Goal: Transaction & Acquisition: Purchase product/service

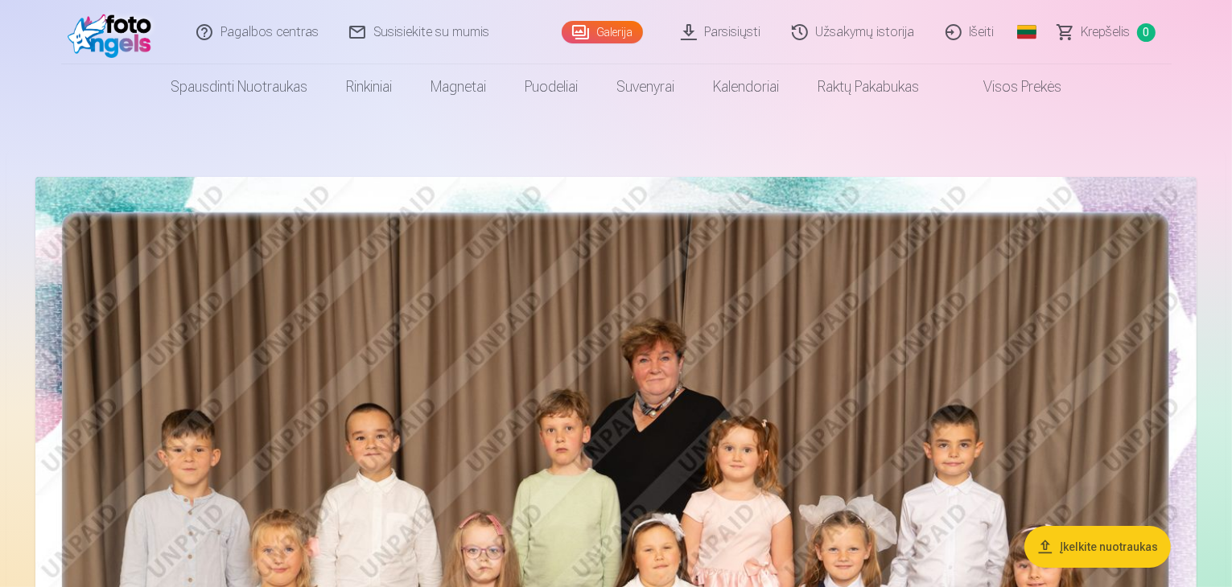
click at [612, 420] on img at bounding box center [615, 564] width 1161 height 775
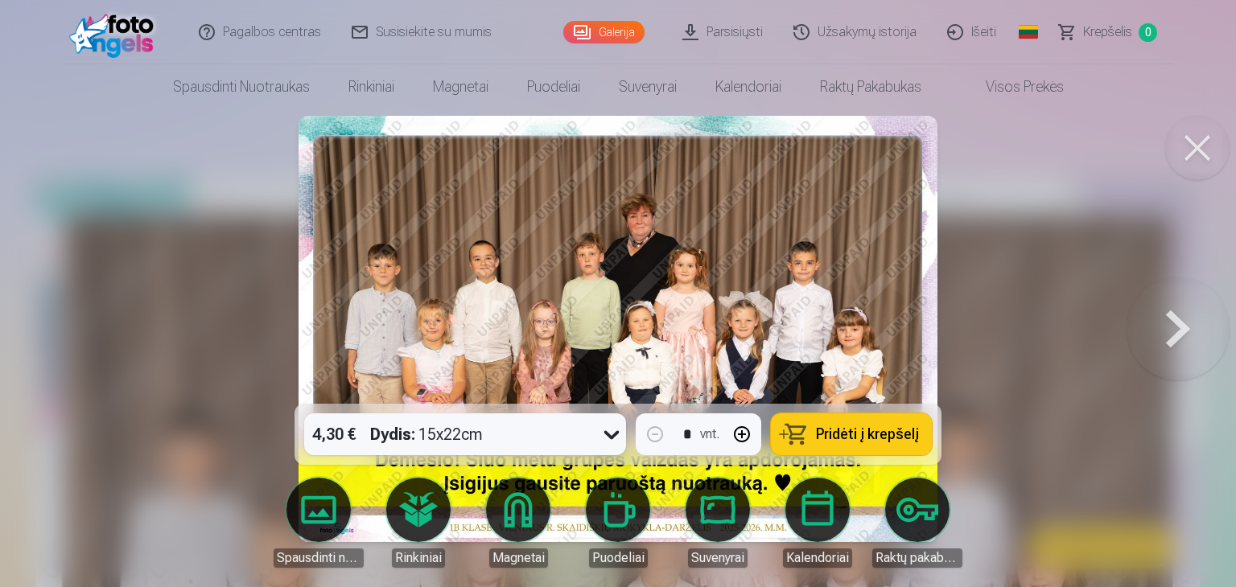
click at [876, 428] on span "Pridėti į krepšelį" at bounding box center [867, 434] width 103 height 14
click at [1178, 332] on button at bounding box center [1177, 328] width 103 height 117
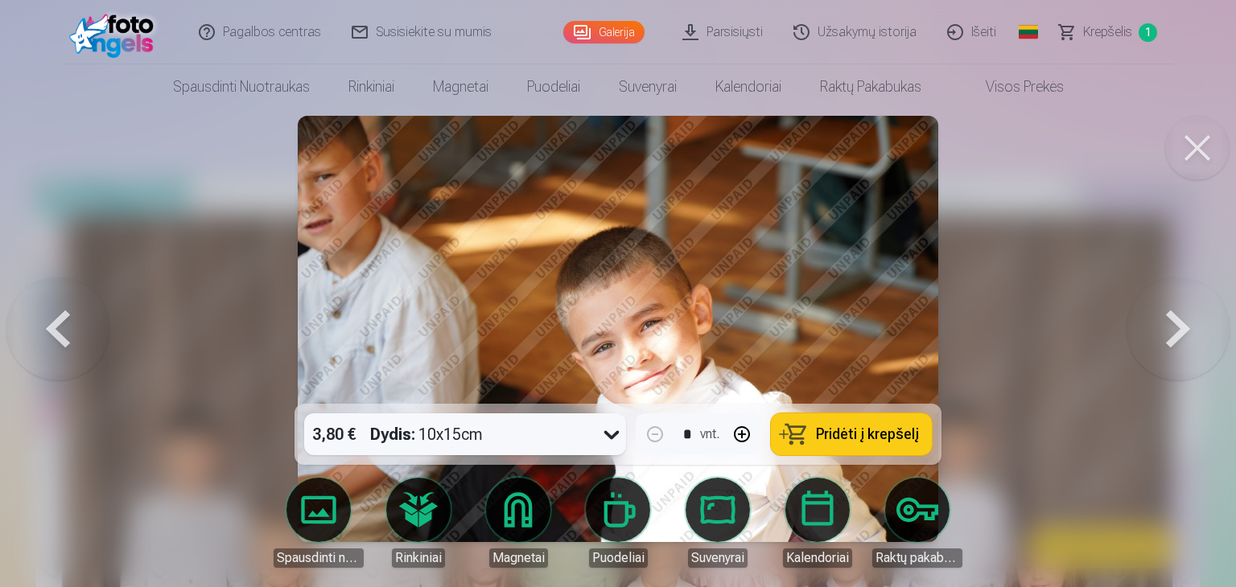
click at [886, 434] on span "Pridėti į krepšelį" at bounding box center [867, 434] width 103 height 14
click at [1171, 323] on button at bounding box center [1177, 328] width 103 height 117
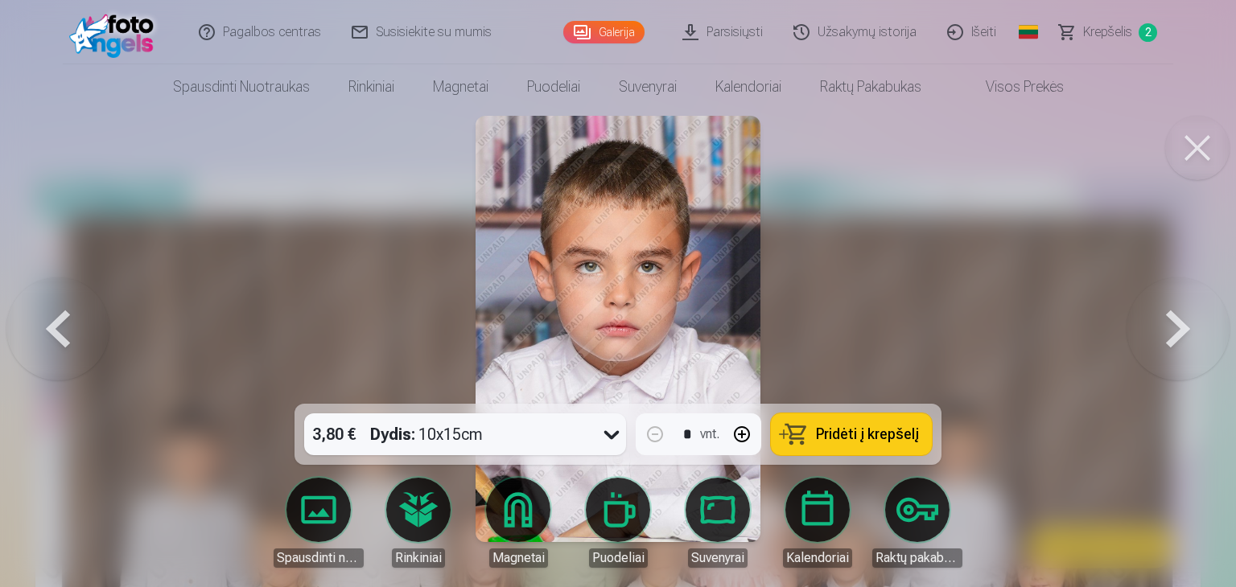
click at [1170, 323] on button at bounding box center [1177, 328] width 103 height 117
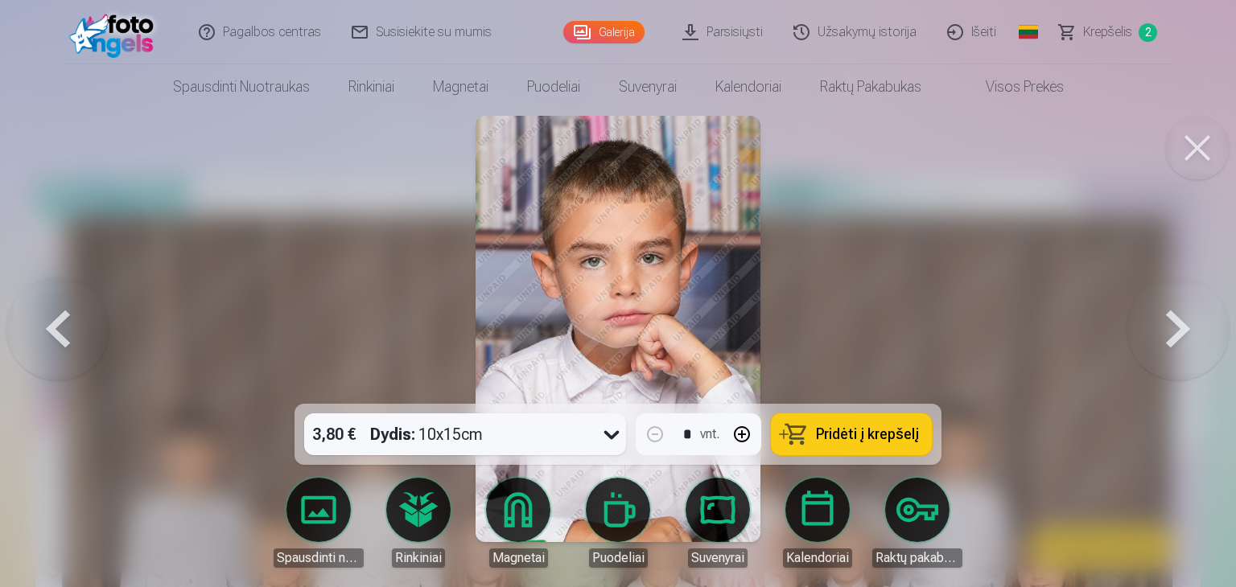
click at [898, 431] on span "Pridėti į krepšelį" at bounding box center [867, 434] width 103 height 14
click at [1188, 337] on button at bounding box center [1177, 328] width 103 height 117
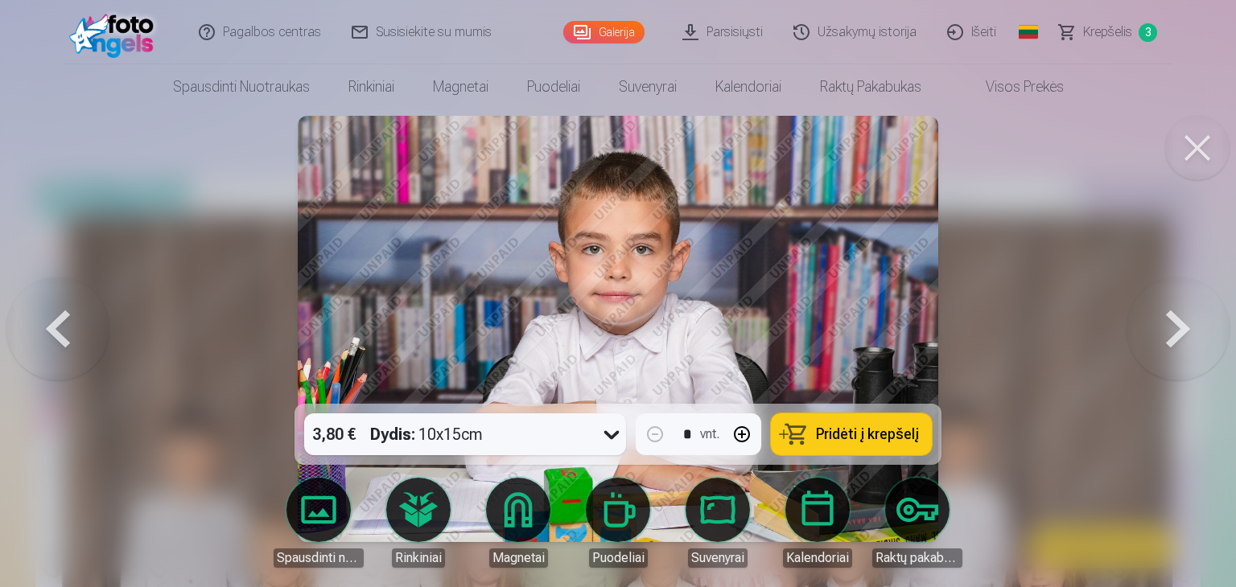
click at [876, 428] on span "Pridėti į krepšelį" at bounding box center [867, 434] width 103 height 14
click at [1174, 337] on button at bounding box center [1177, 328] width 103 height 117
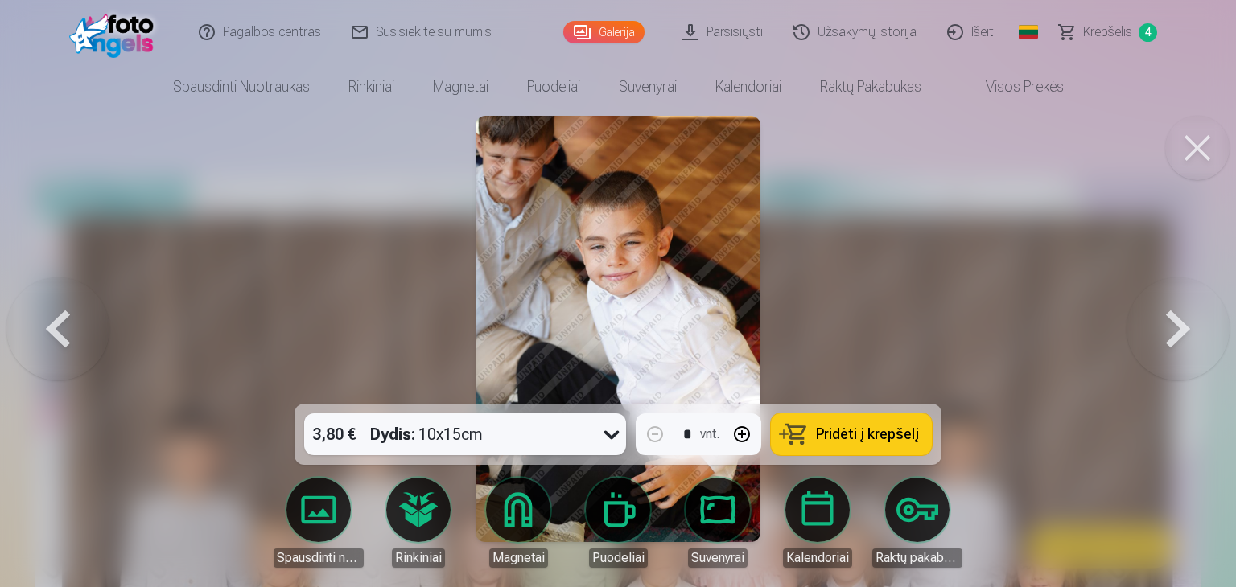
click at [908, 435] on span "Pridėti į krepšelį" at bounding box center [867, 434] width 103 height 14
click at [1187, 341] on button at bounding box center [1177, 328] width 103 height 117
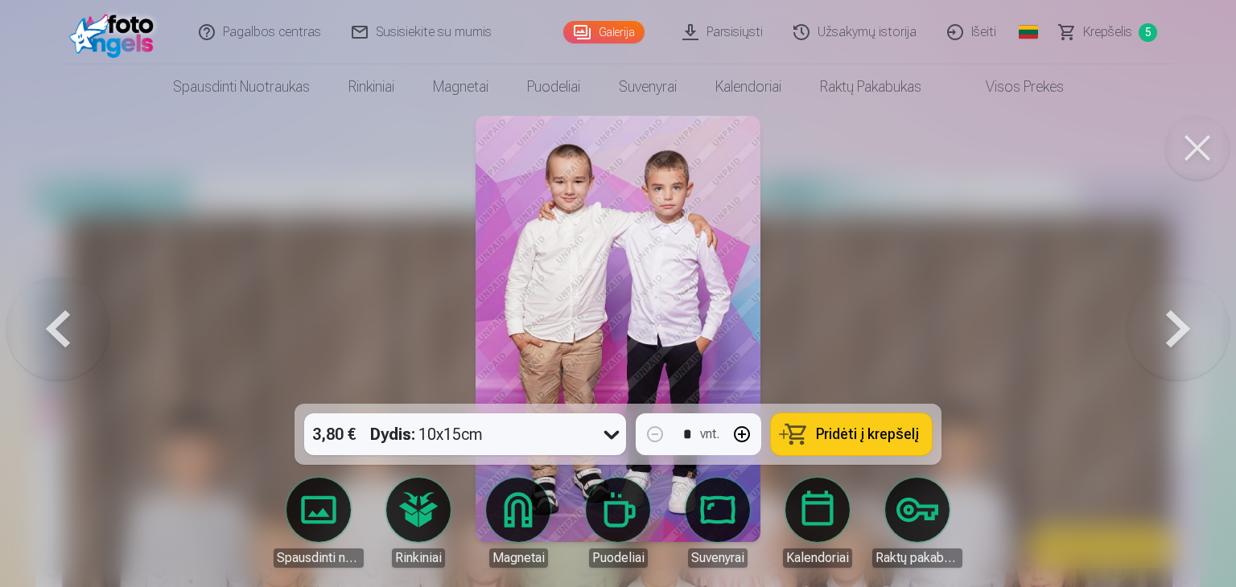
click at [907, 442] on span "Pridėti į krepšelį" at bounding box center [867, 434] width 103 height 14
click at [1181, 334] on button at bounding box center [1177, 328] width 103 height 117
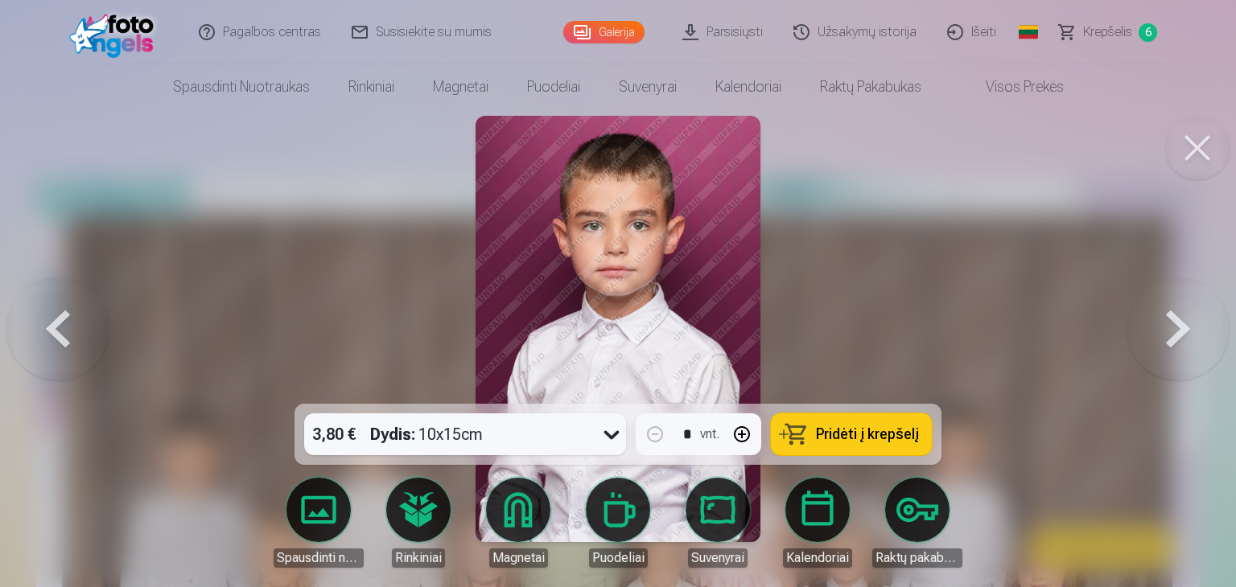
click at [875, 438] on span "Pridėti į krepšelį" at bounding box center [867, 434] width 103 height 14
click at [1184, 343] on button at bounding box center [1177, 328] width 103 height 117
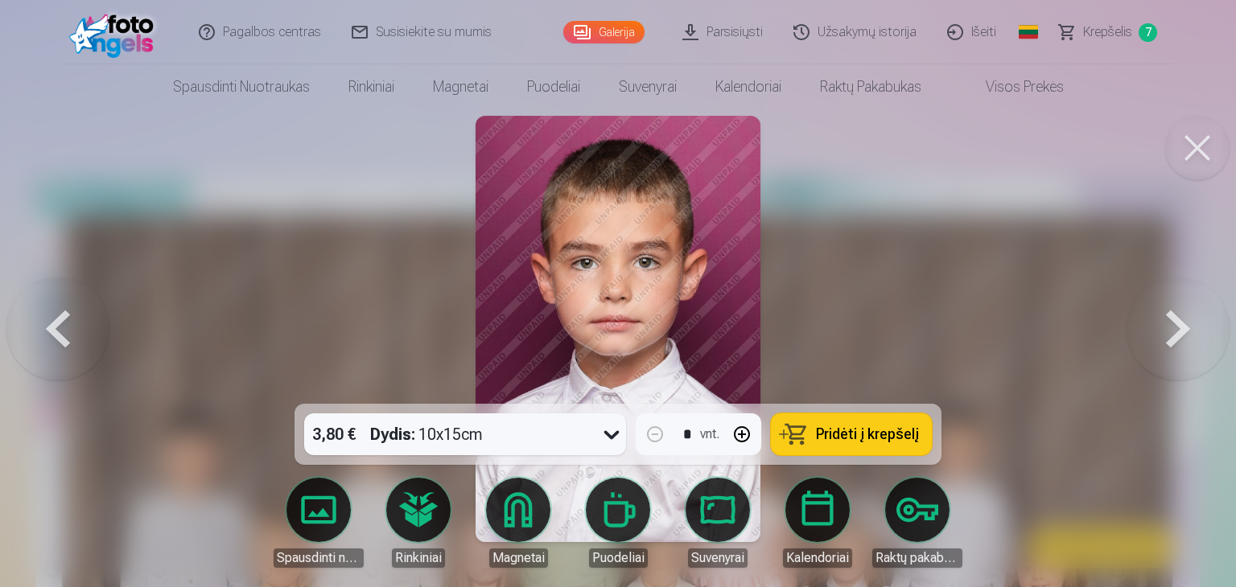
click at [60, 334] on button at bounding box center [57, 328] width 103 height 117
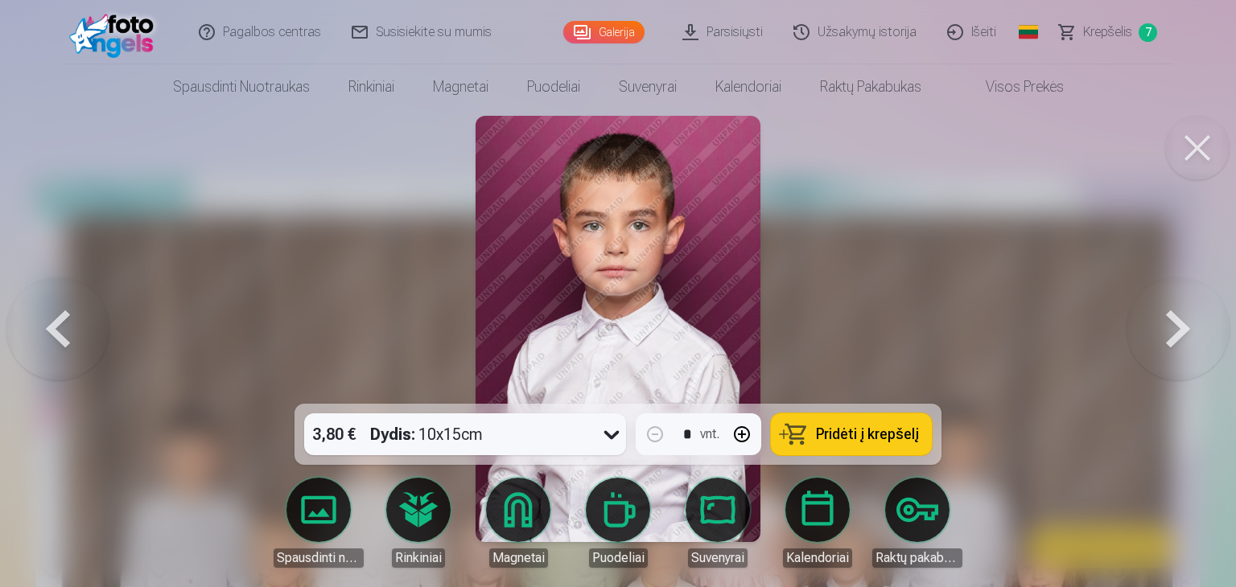
click at [1192, 337] on button at bounding box center [1177, 328] width 103 height 117
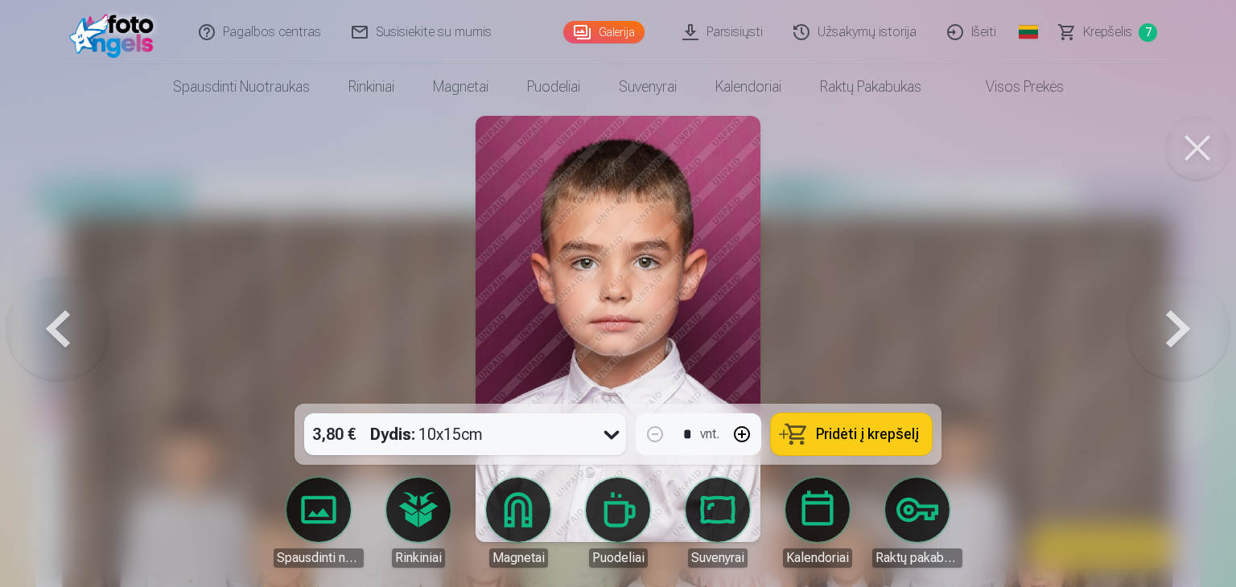
click at [891, 433] on span "Pridėti į krepšelį" at bounding box center [867, 434] width 103 height 14
click at [1174, 335] on button at bounding box center [1177, 328] width 103 height 117
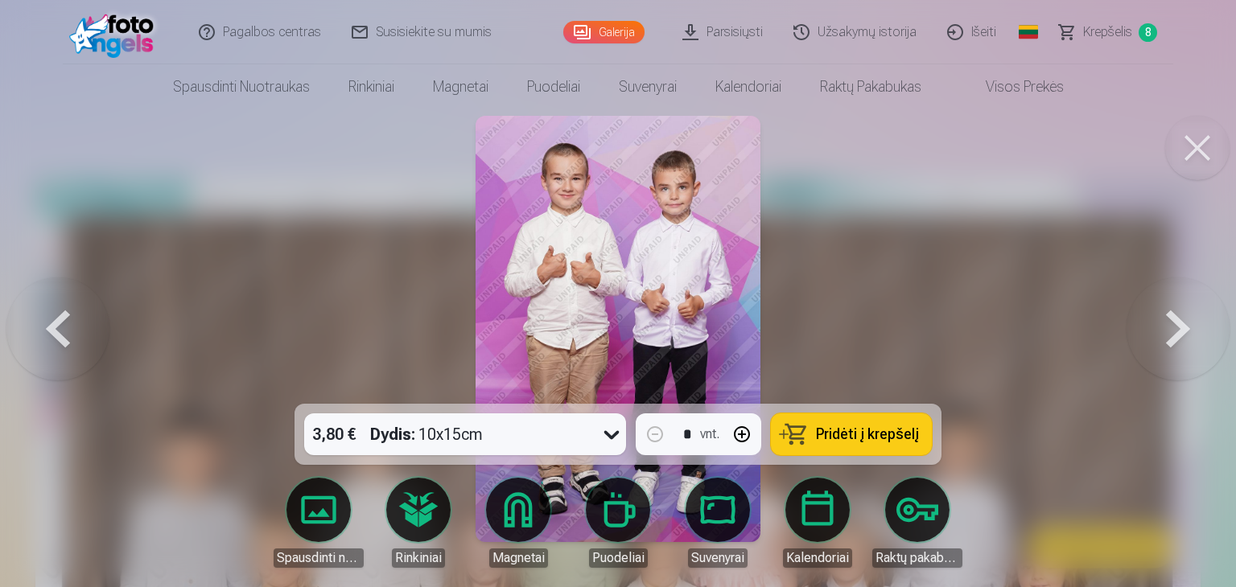
click at [866, 450] on button "Pridėti į krepšelį" at bounding box center [851, 434] width 161 height 42
click at [1176, 343] on button at bounding box center [1177, 328] width 103 height 117
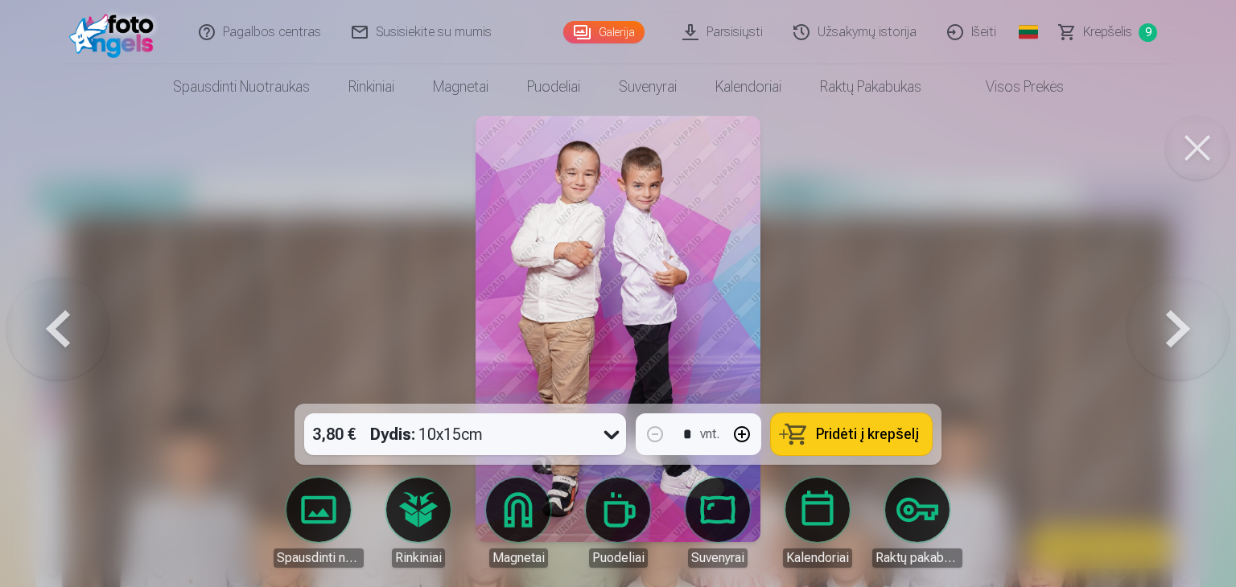
click at [844, 442] on span "Pridėti į krepšelį" at bounding box center [867, 434] width 103 height 14
click at [1171, 339] on button at bounding box center [1177, 328] width 103 height 117
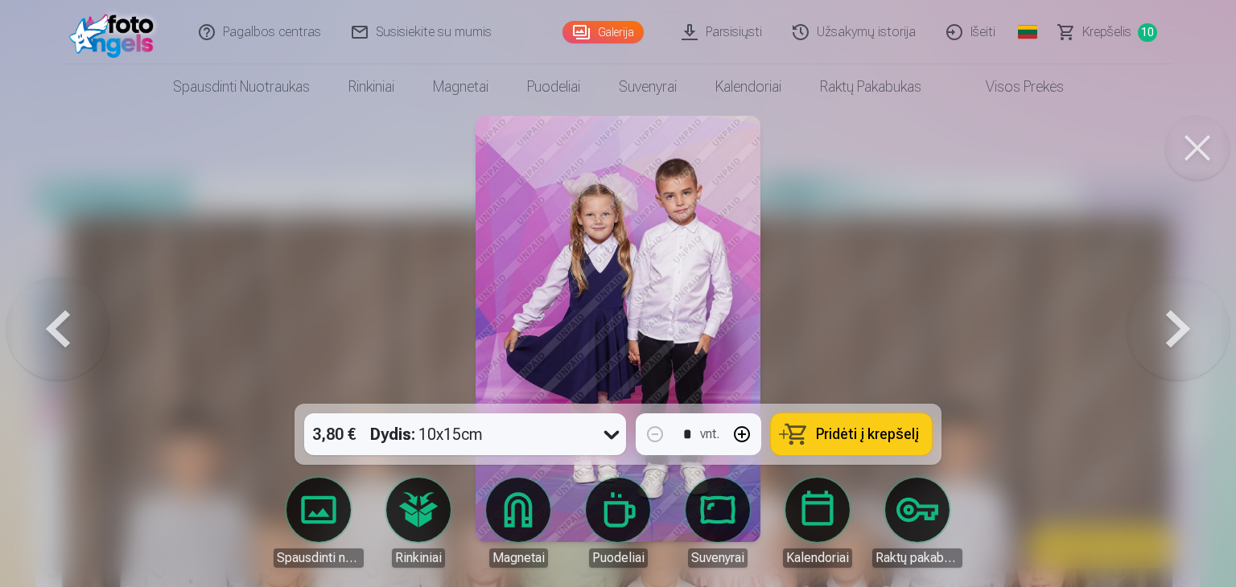
click at [837, 434] on span "Pridėti į krepšelį" at bounding box center [867, 434] width 103 height 14
click at [1193, 345] on button at bounding box center [1177, 328] width 103 height 117
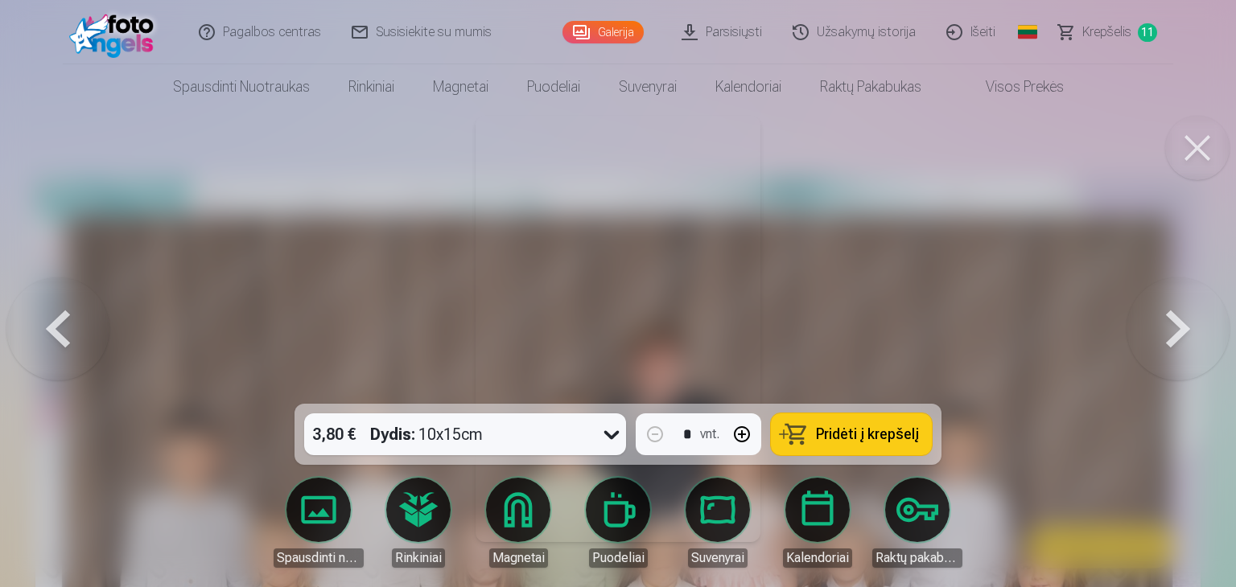
click at [1182, 327] on button at bounding box center [1177, 328] width 103 height 117
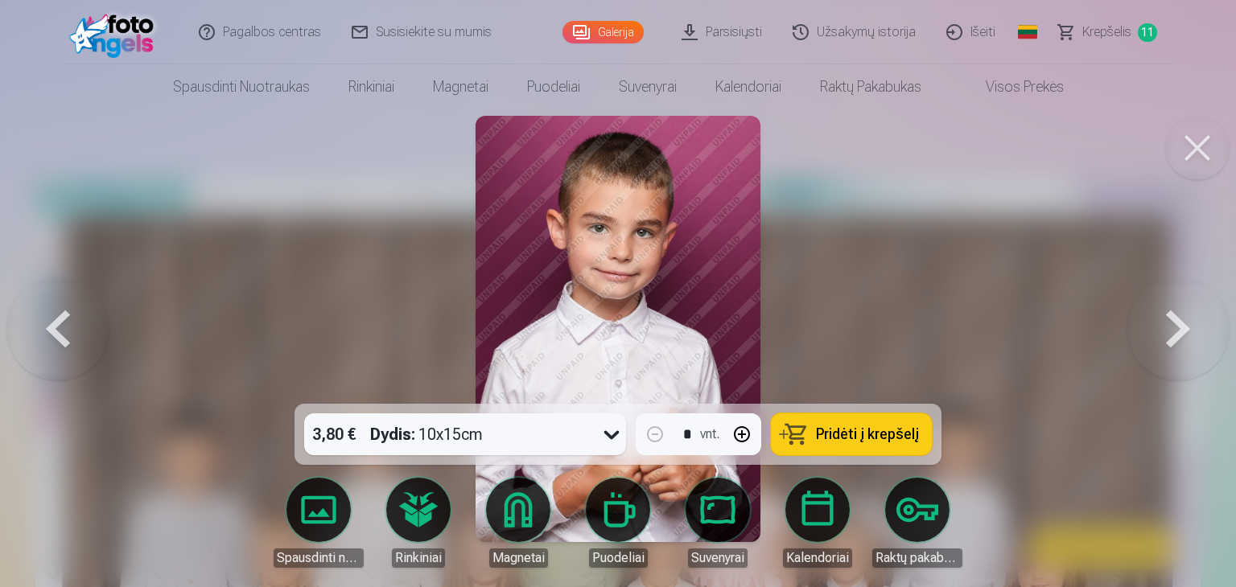
click at [63, 331] on button at bounding box center [57, 328] width 103 height 117
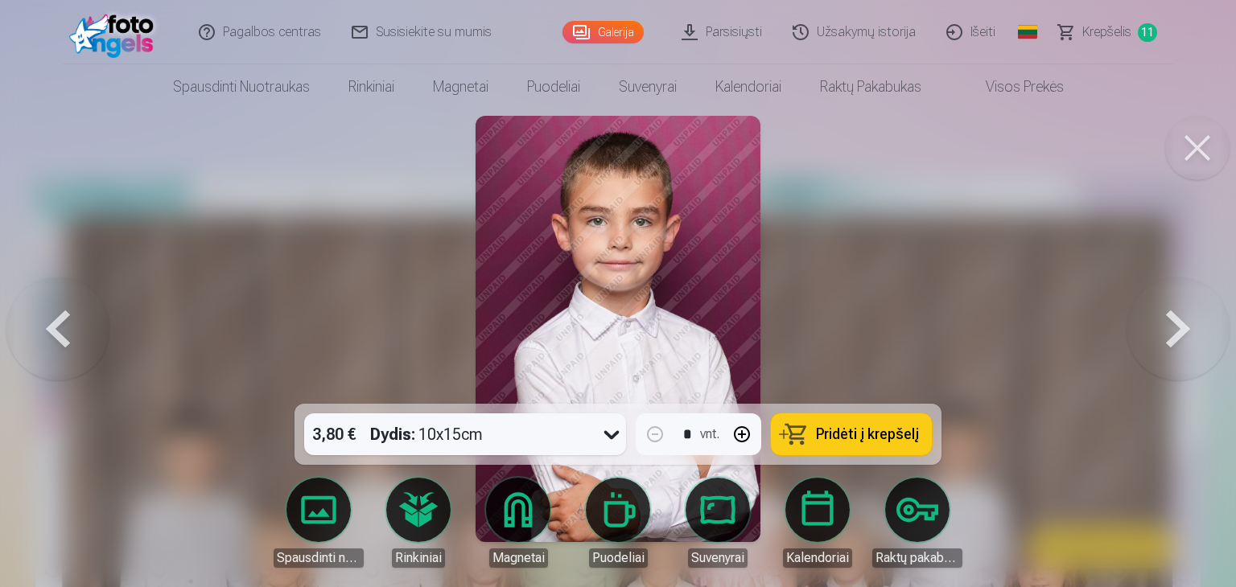
click at [886, 441] on span "Pridėti į krepšelį" at bounding box center [867, 434] width 103 height 14
click at [1174, 335] on button at bounding box center [1177, 328] width 103 height 117
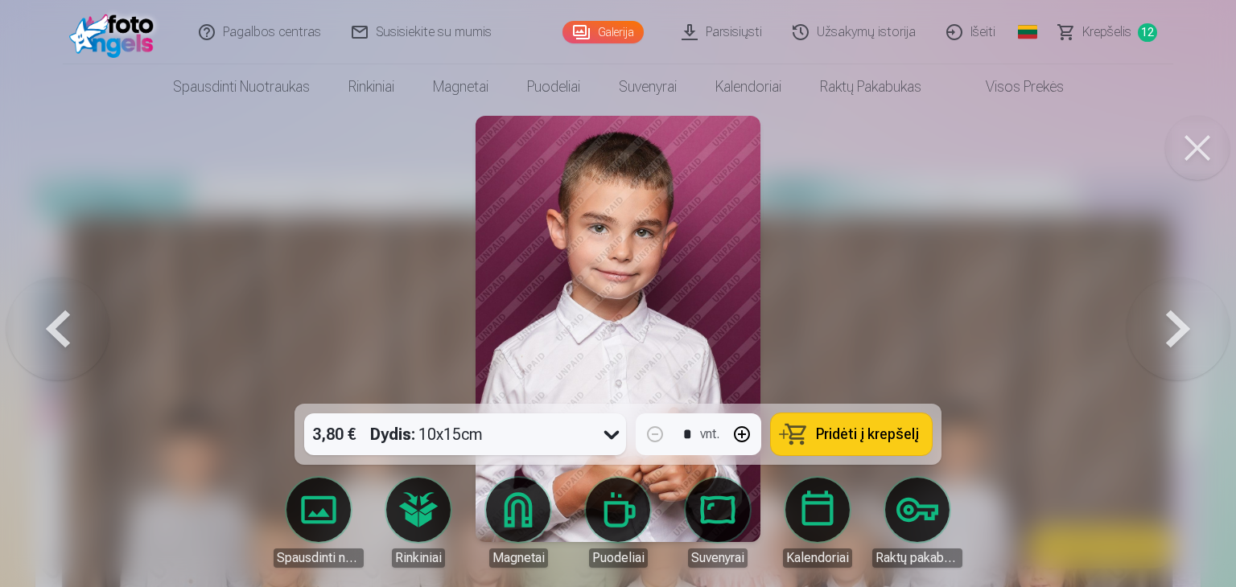
drag, startPoint x: 880, startPoint y: 426, endPoint x: 964, endPoint y: 405, distance: 86.0
click at [881, 427] on span "Pridėti į krepšelį" at bounding box center [867, 434] width 103 height 14
click at [1174, 343] on button at bounding box center [1177, 328] width 103 height 117
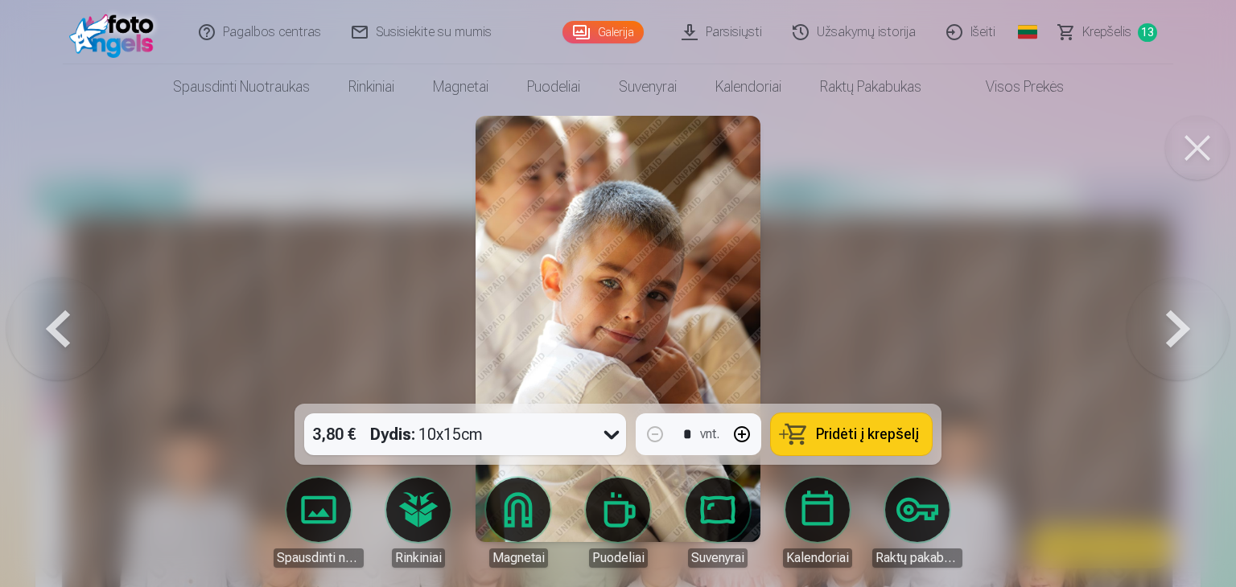
click at [792, 425] on button "Pridėti į krepšelį" at bounding box center [851, 434] width 161 height 42
click at [1169, 342] on button at bounding box center [1177, 328] width 103 height 117
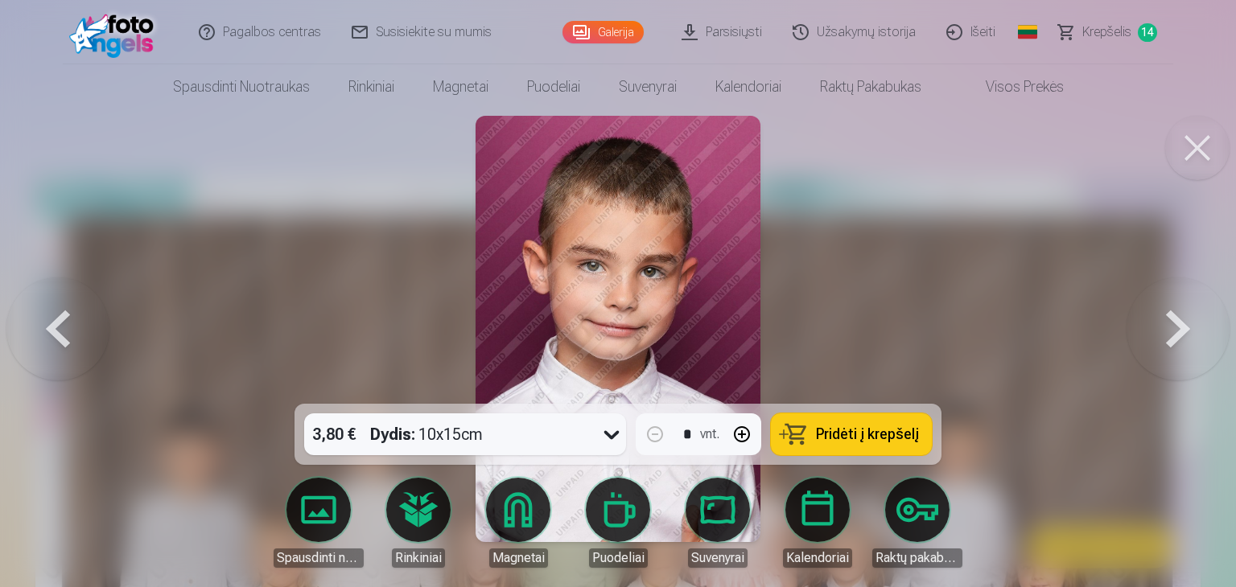
click at [56, 332] on button at bounding box center [57, 328] width 103 height 117
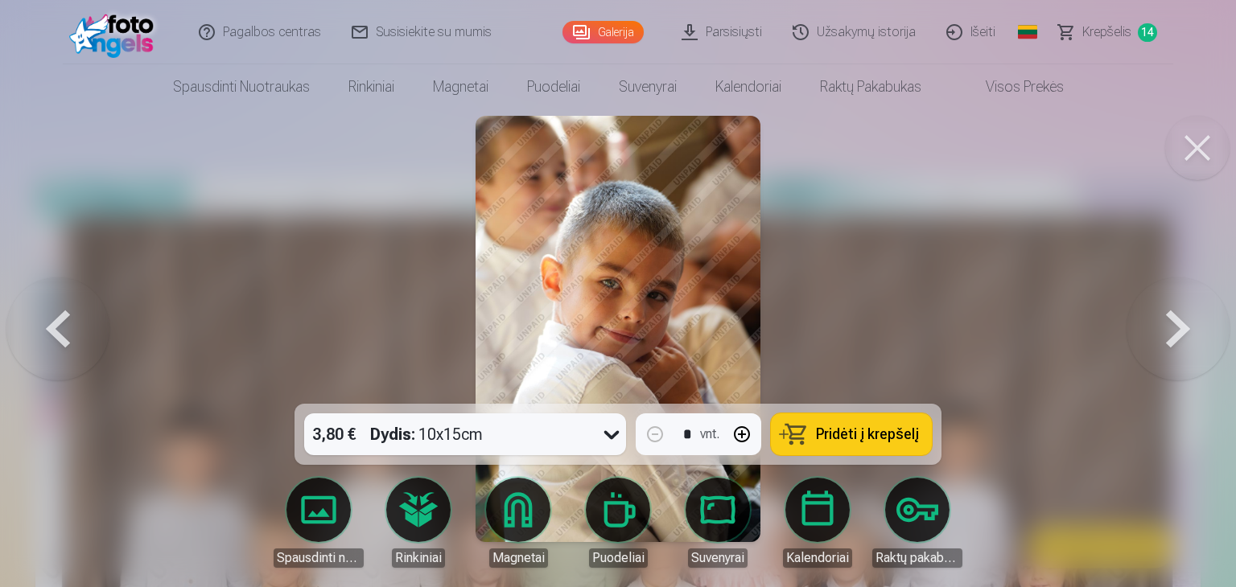
click at [60, 331] on button at bounding box center [57, 328] width 103 height 117
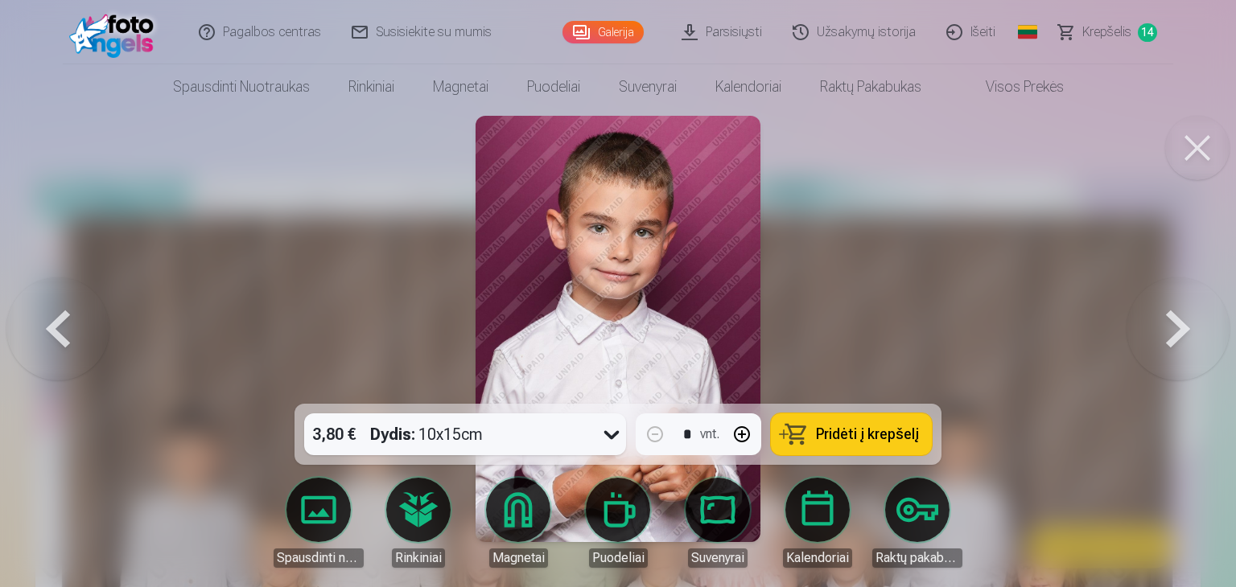
click at [61, 331] on button at bounding box center [57, 328] width 103 height 117
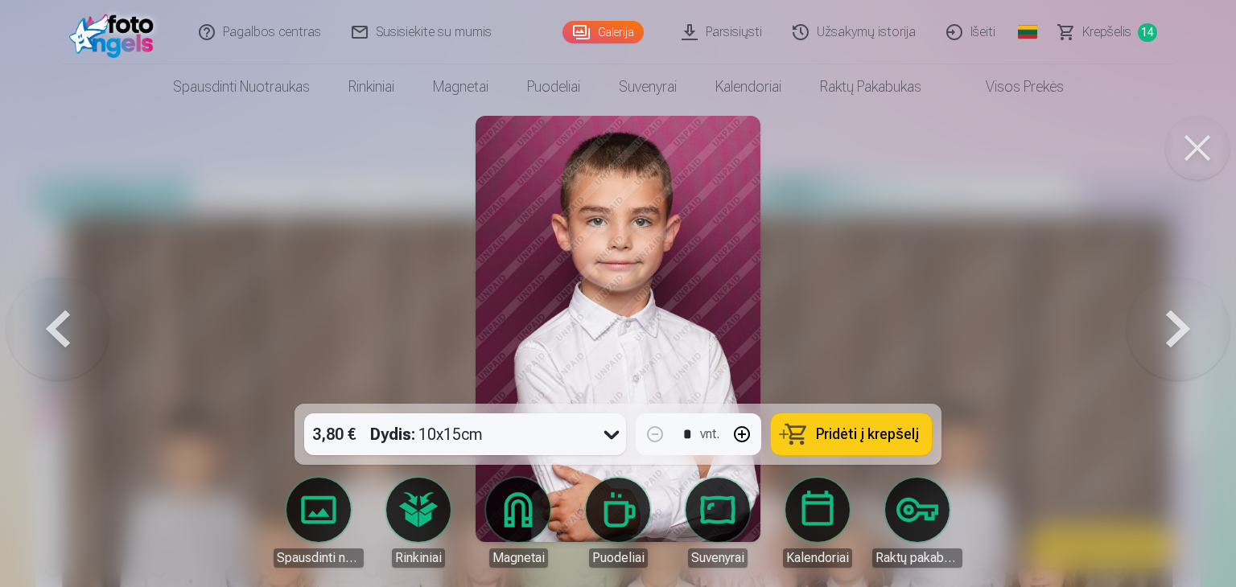
click at [62, 331] on button at bounding box center [57, 328] width 103 height 117
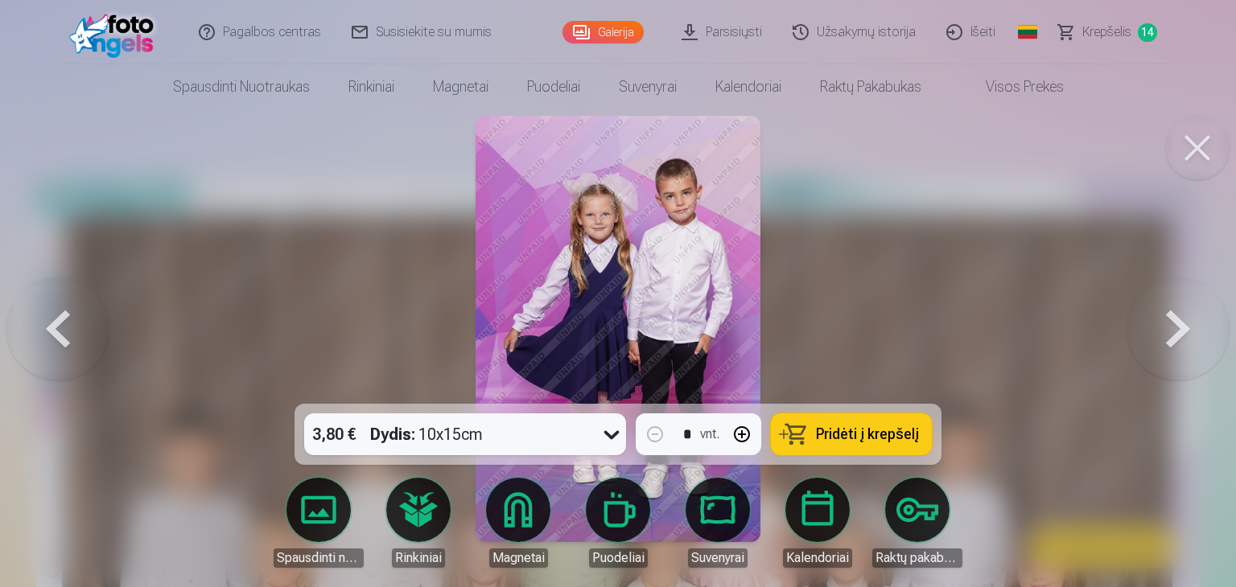
click at [62, 331] on button at bounding box center [57, 328] width 103 height 117
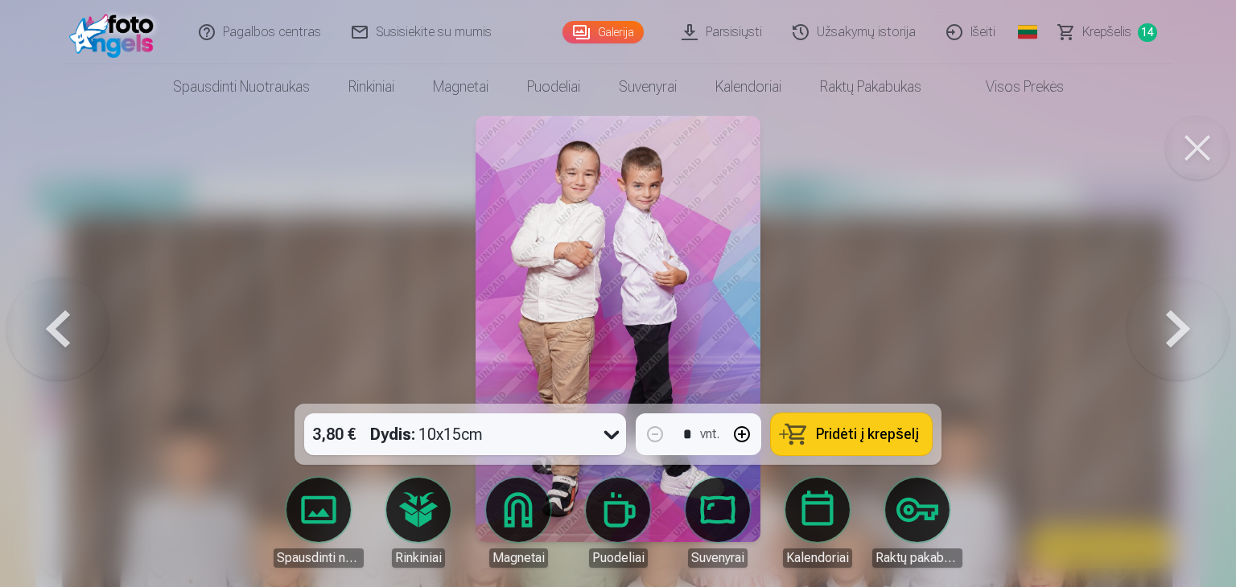
click at [62, 331] on button at bounding box center [57, 328] width 103 height 117
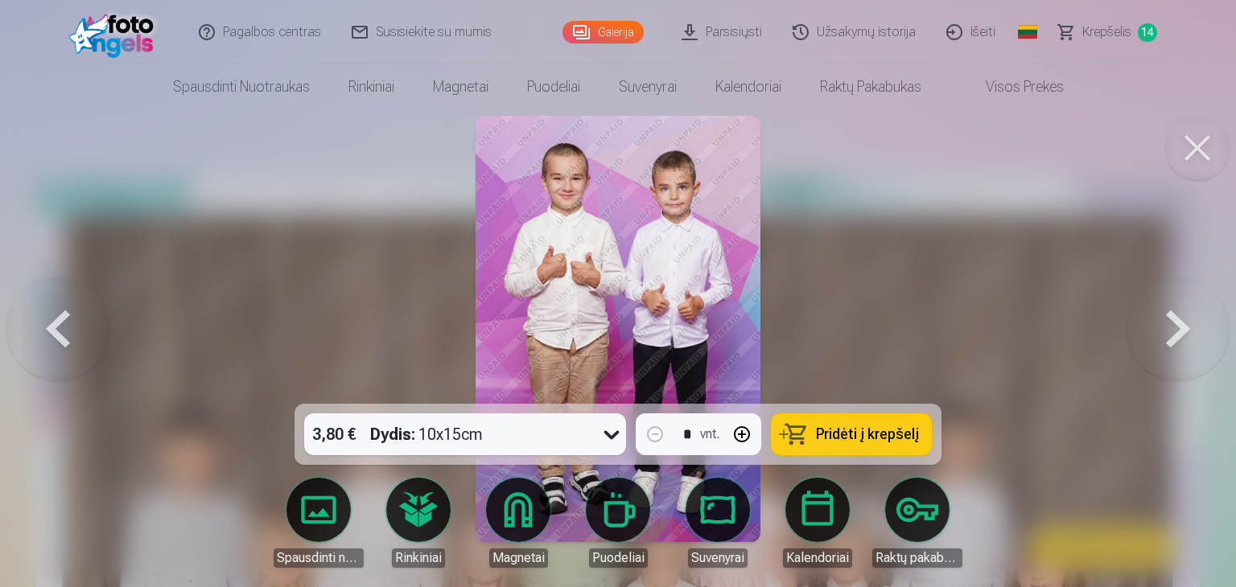
click at [62, 331] on button at bounding box center [57, 328] width 103 height 117
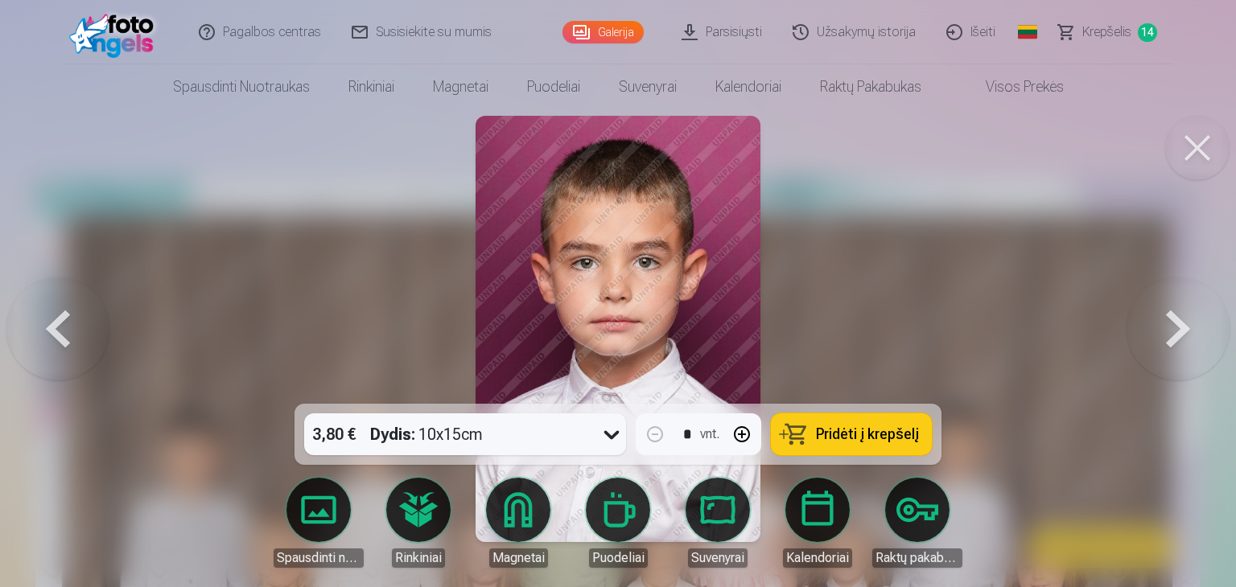
click at [62, 331] on button at bounding box center [57, 328] width 103 height 117
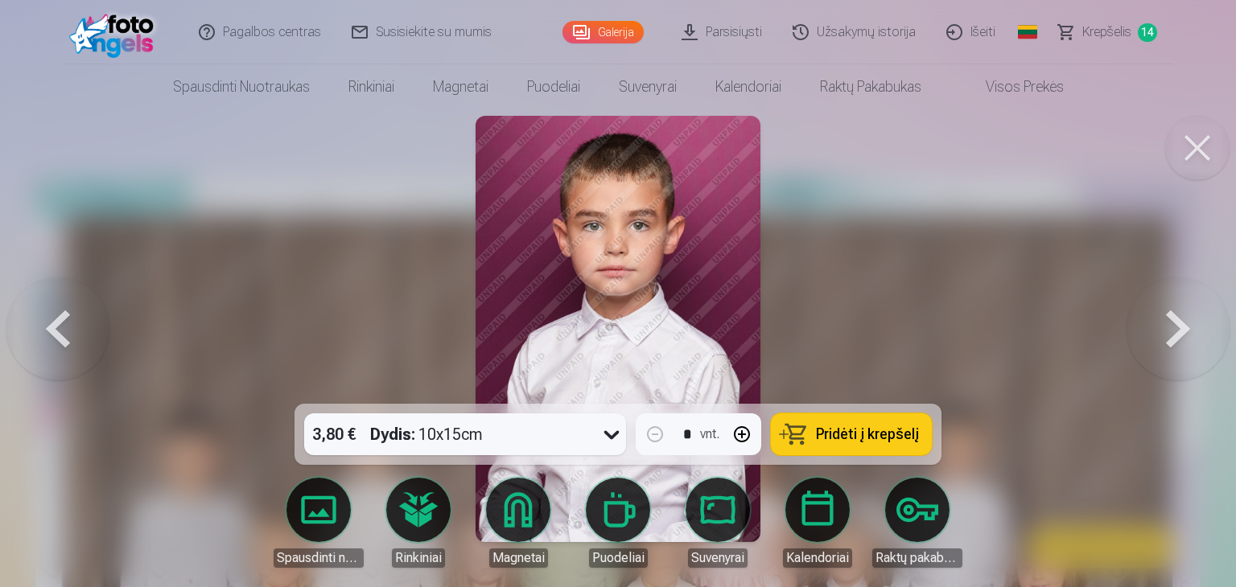
click at [62, 331] on button at bounding box center [57, 328] width 103 height 117
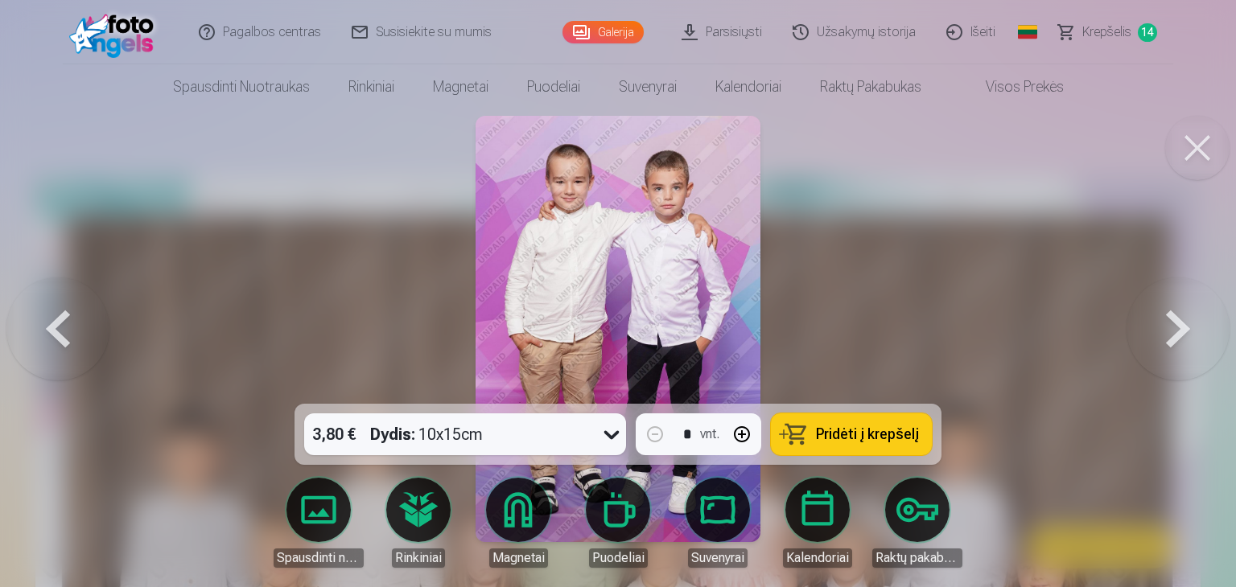
click at [64, 331] on button at bounding box center [57, 328] width 103 height 117
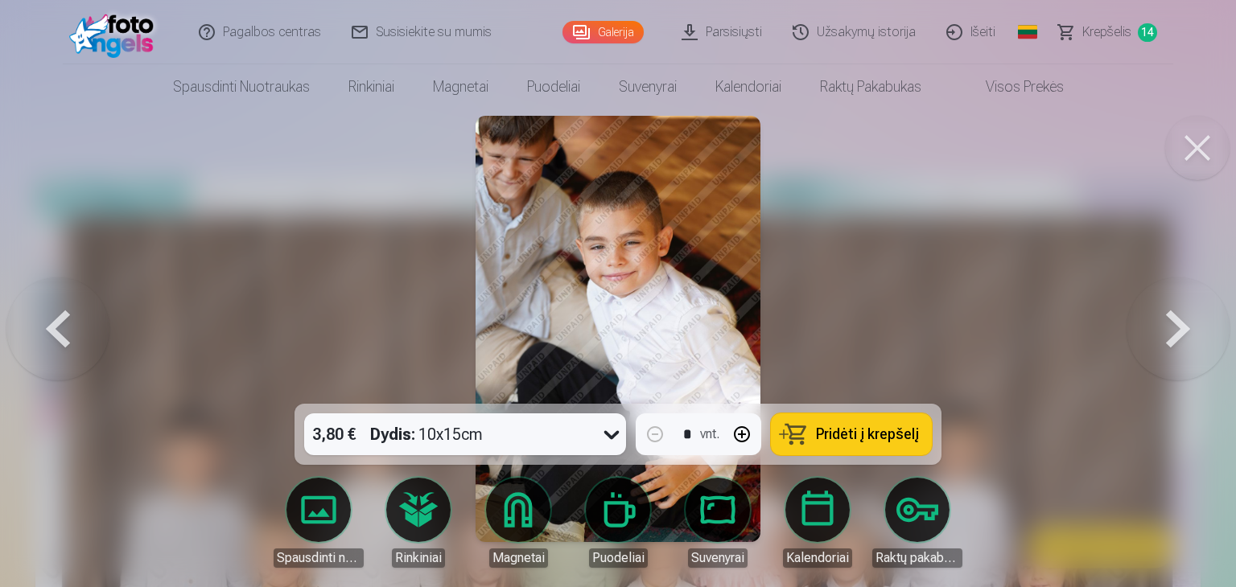
click at [64, 331] on button at bounding box center [57, 328] width 103 height 117
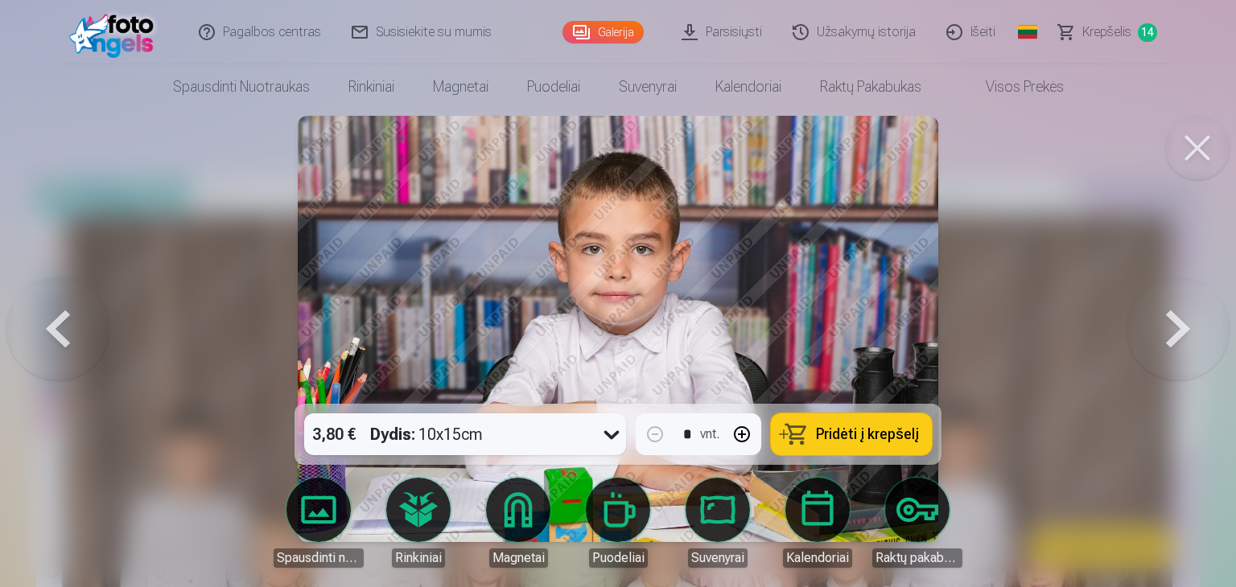
click at [64, 331] on button at bounding box center [57, 328] width 103 height 117
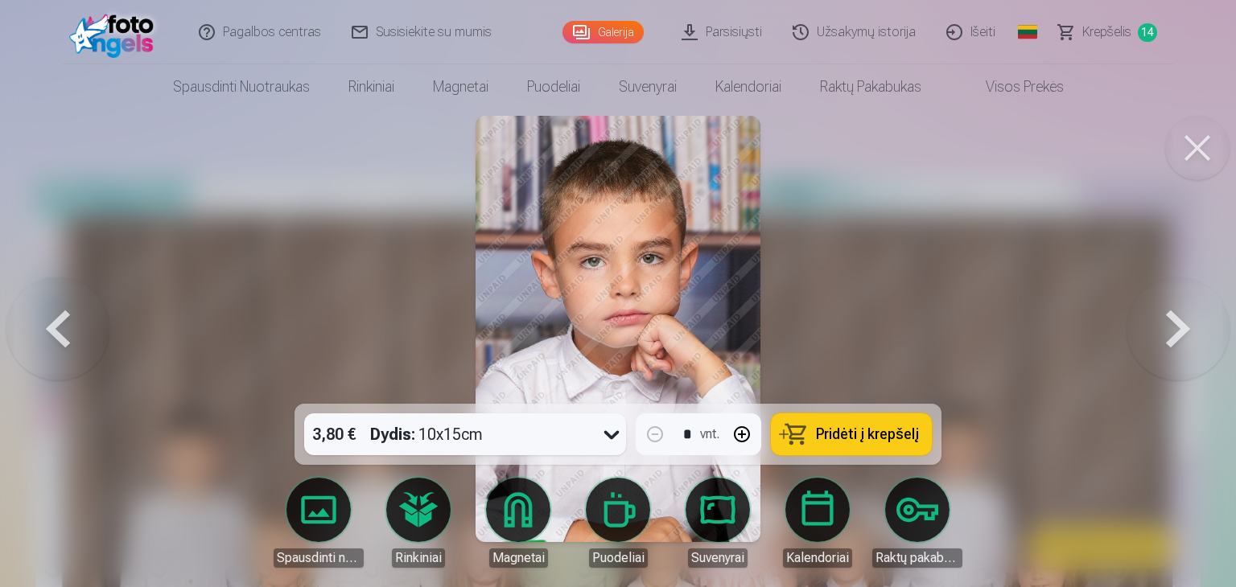
click at [64, 331] on button at bounding box center [57, 328] width 103 height 117
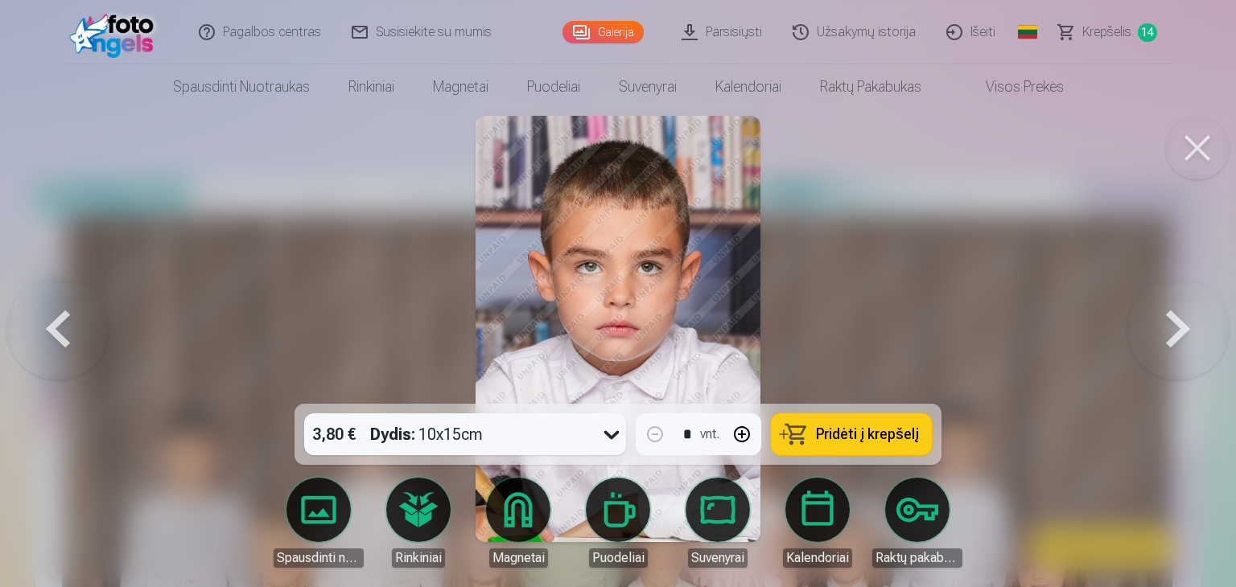
click at [65, 331] on button at bounding box center [57, 328] width 103 height 117
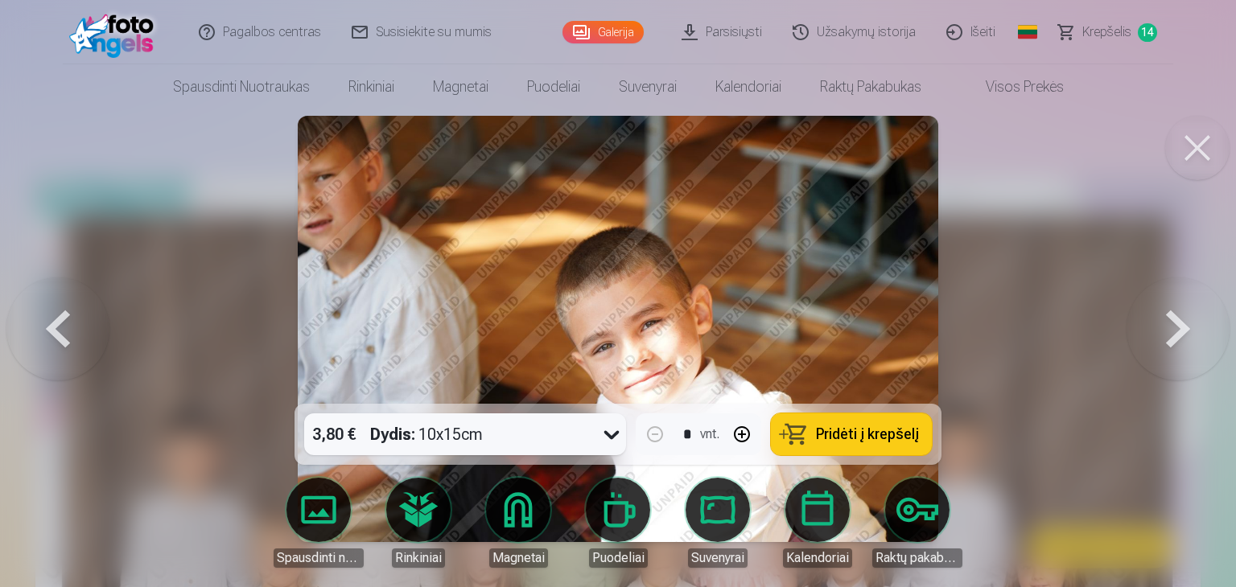
click at [65, 331] on button at bounding box center [57, 328] width 103 height 117
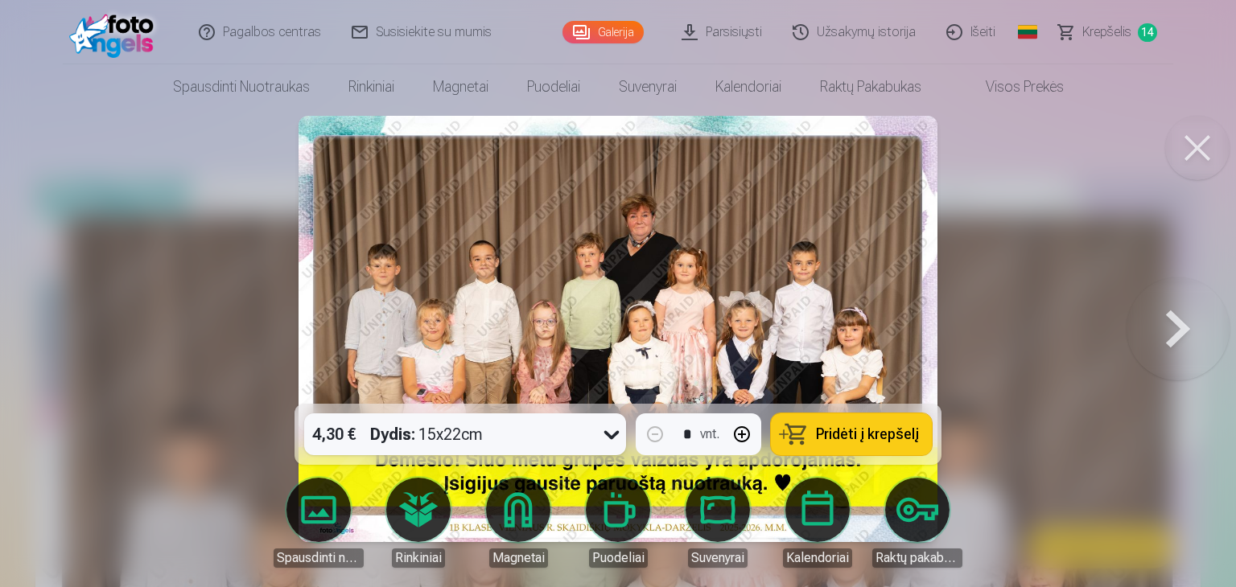
click at [1173, 327] on button at bounding box center [1177, 328] width 103 height 117
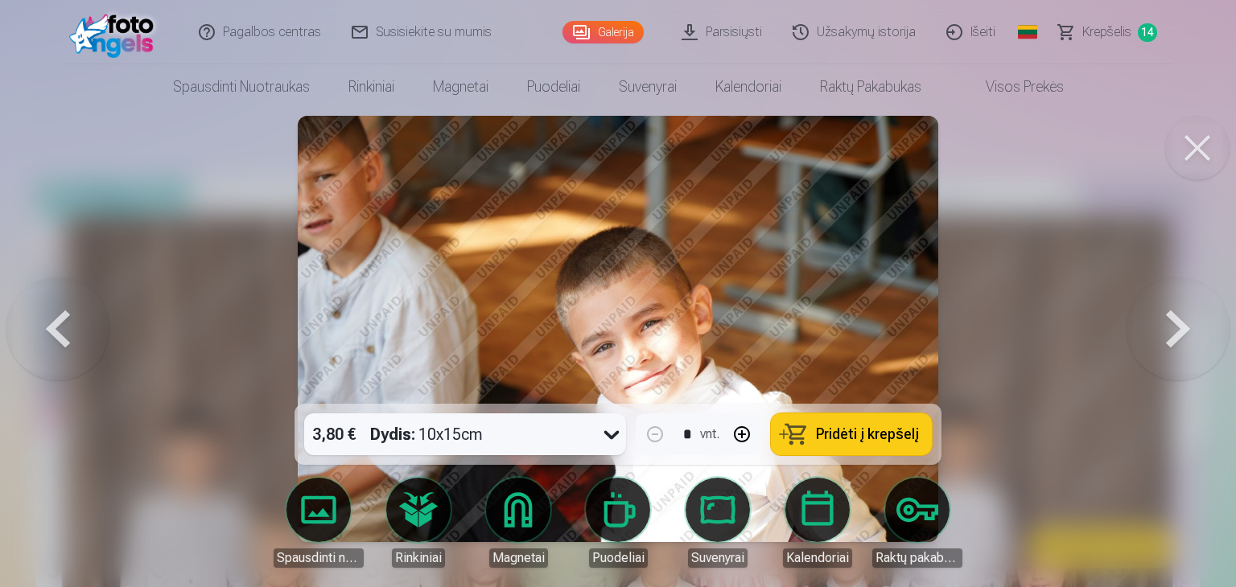
click at [1172, 329] on button at bounding box center [1177, 328] width 103 height 117
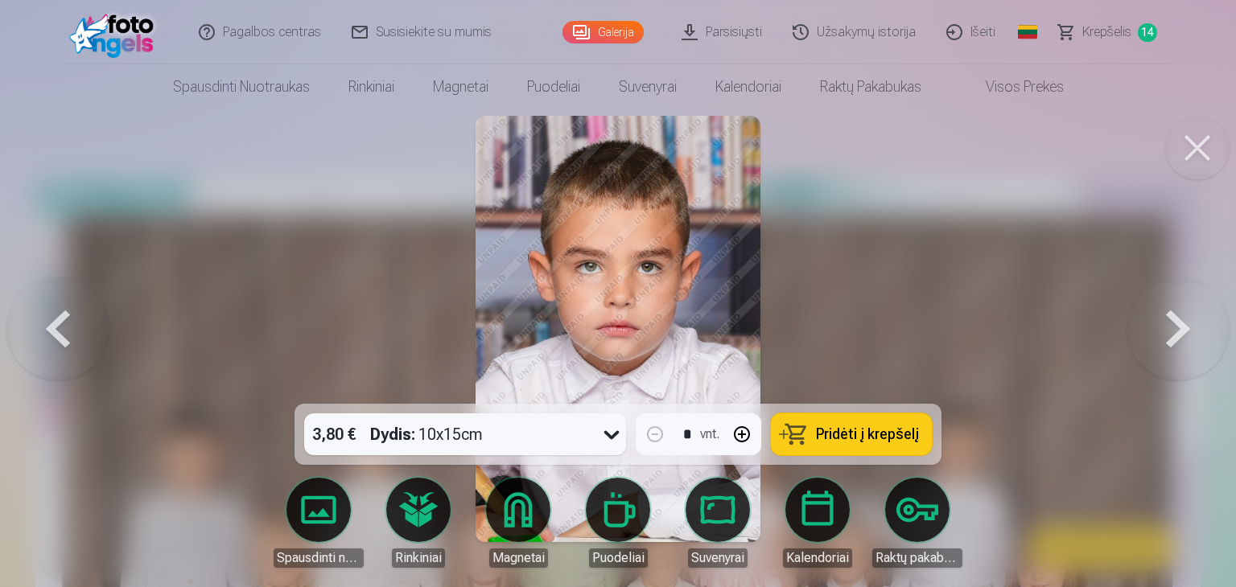
click at [1182, 334] on button at bounding box center [1177, 328] width 103 height 117
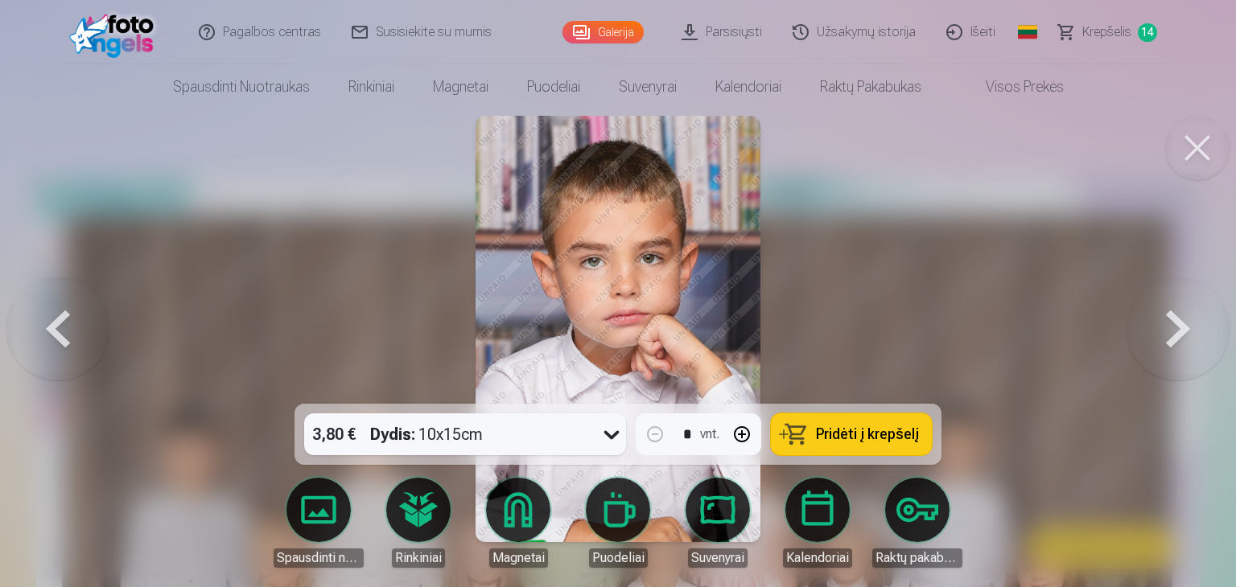
click at [1181, 334] on button at bounding box center [1177, 328] width 103 height 117
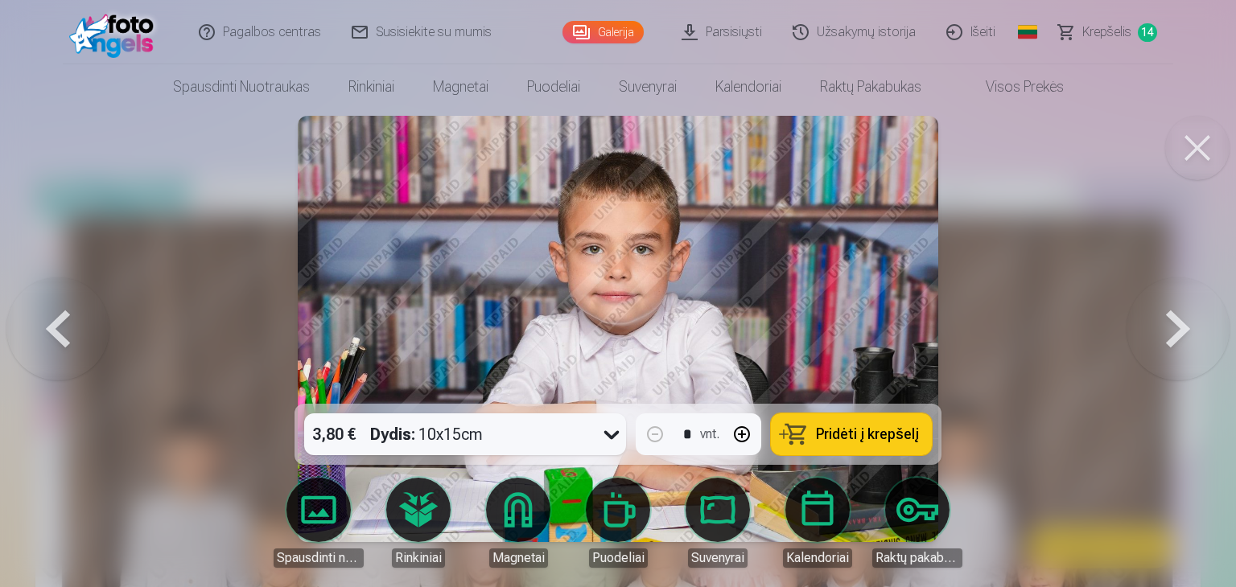
click at [1181, 334] on button at bounding box center [1177, 328] width 103 height 117
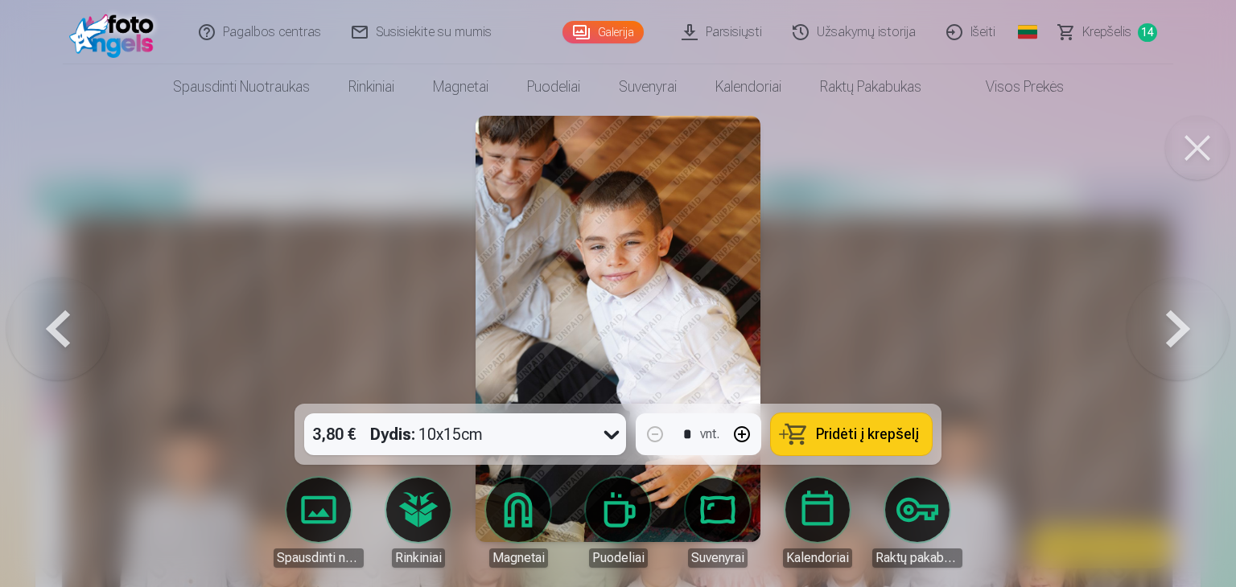
click at [1181, 334] on button at bounding box center [1177, 328] width 103 height 117
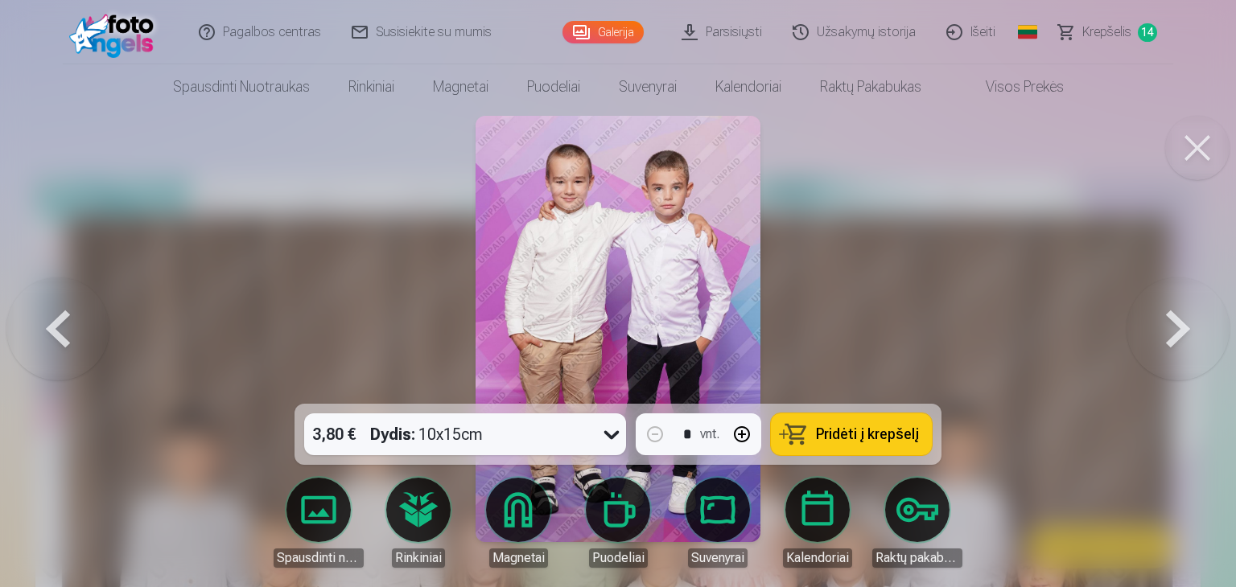
click at [1181, 334] on button at bounding box center [1177, 328] width 103 height 117
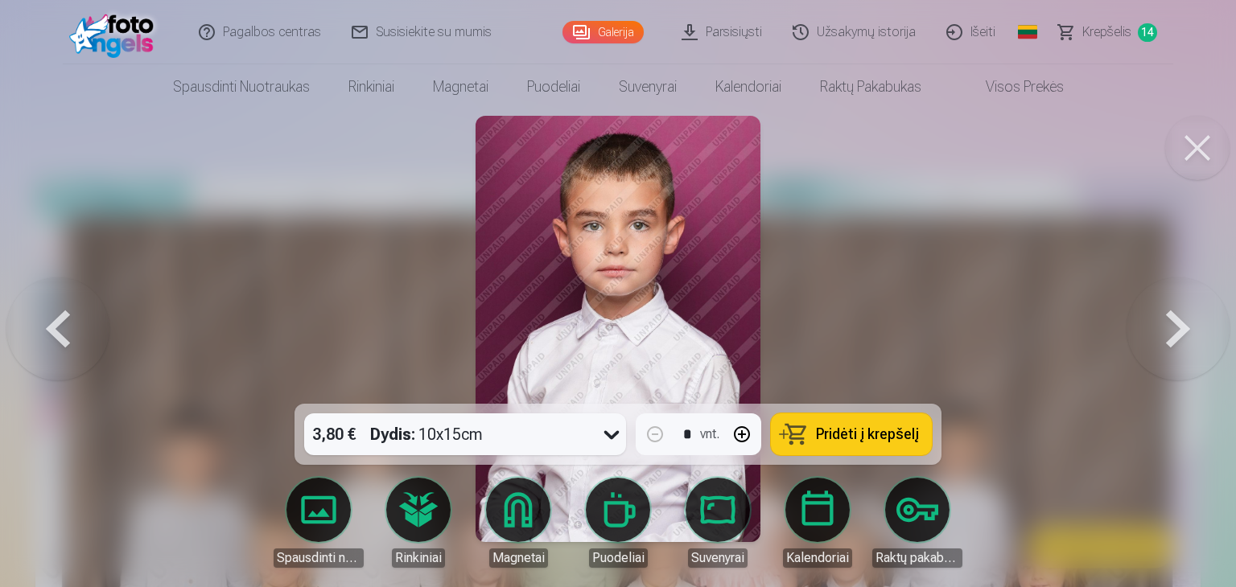
click at [1181, 334] on button at bounding box center [1177, 328] width 103 height 117
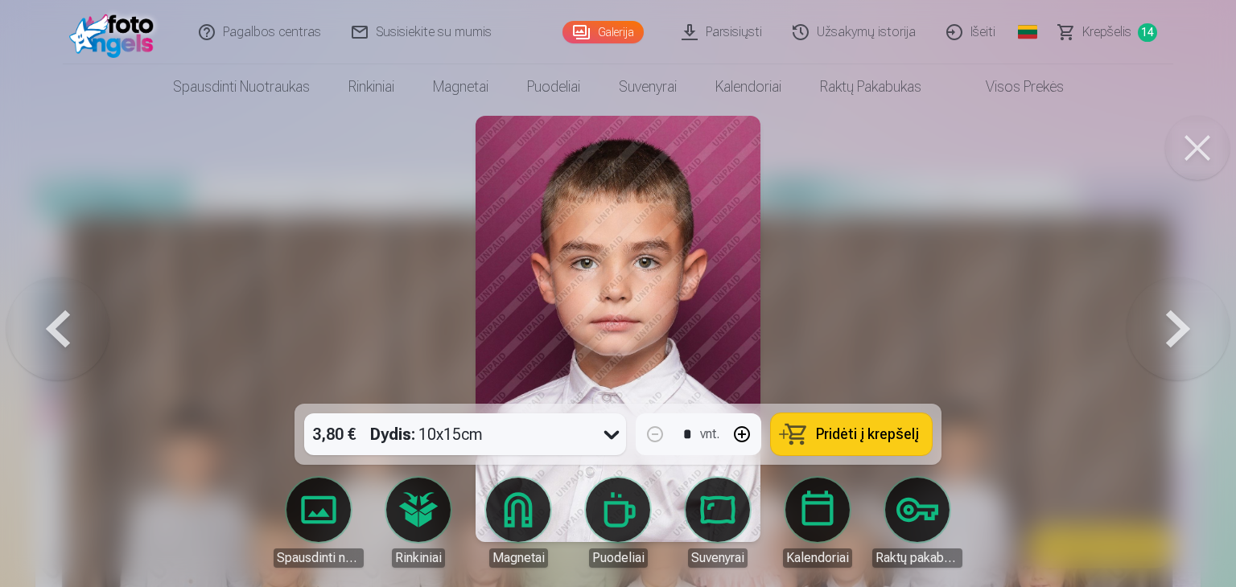
click at [1170, 335] on button at bounding box center [1177, 328] width 103 height 117
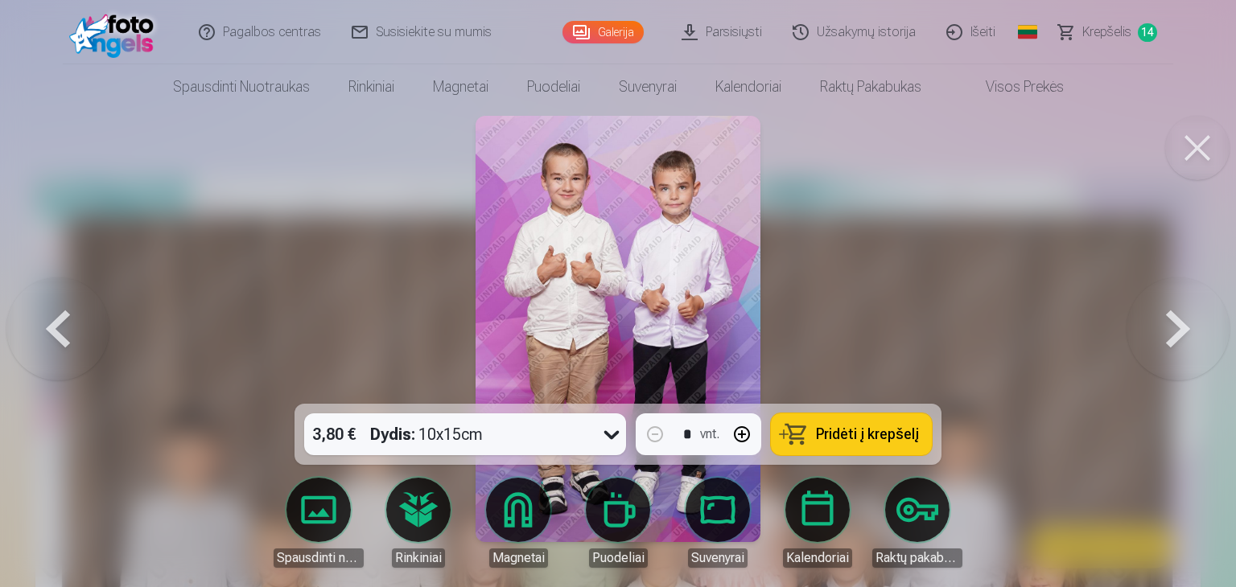
click at [1170, 335] on button at bounding box center [1177, 328] width 103 height 117
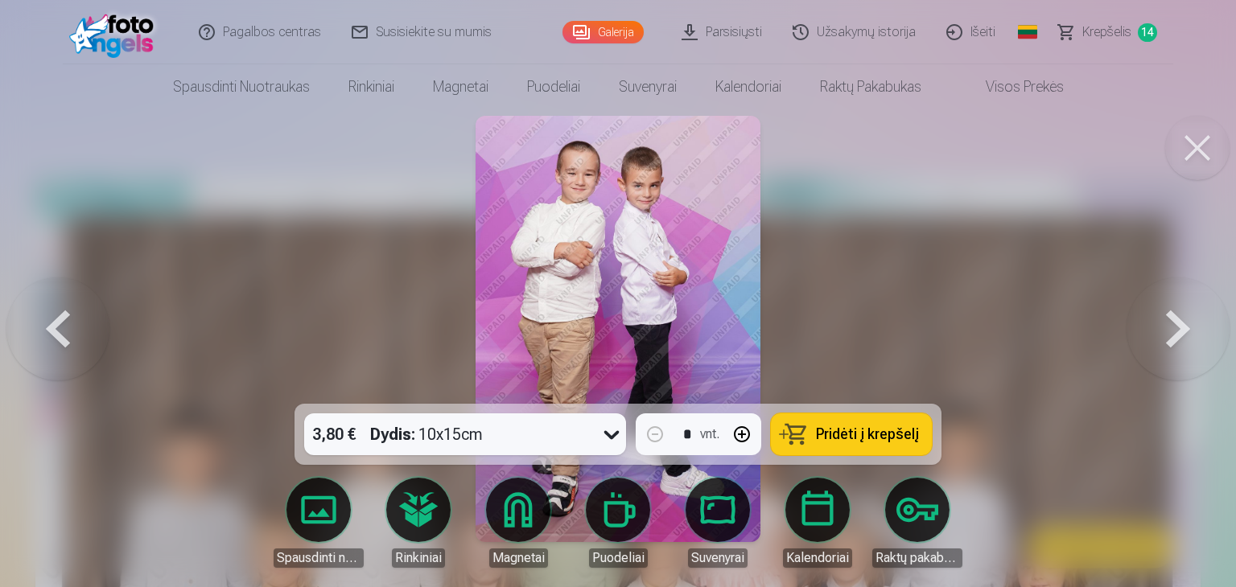
click at [1170, 335] on button at bounding box center [1177, 328] width 103 height 117
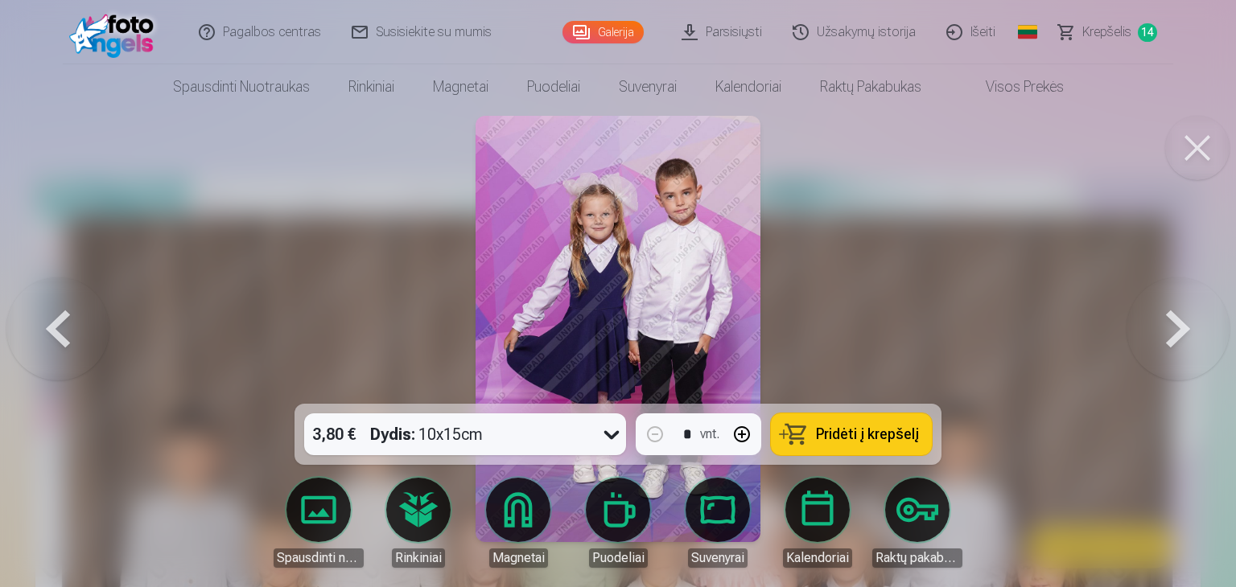
click at [1170, 335] on button at bounding box center [1177, 328] width 103 height 117
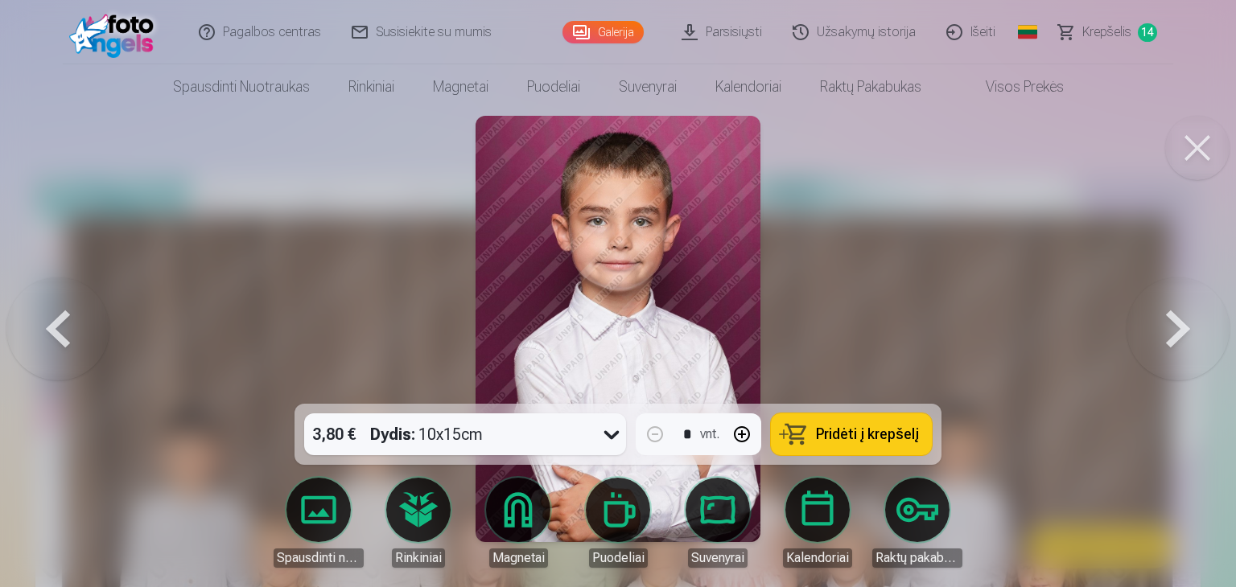
drag, startPoint x: 890, startPoint y: 441, endPoint x: 901, endPoint y: 434, distance: 13.0
click at [891, 441] on span "Pridėti į krepšelį" at bounding box center [867, 434] width 103 height 14
click at [1174, 320] on button at bounding box center [1177, 328] width 103 height 117
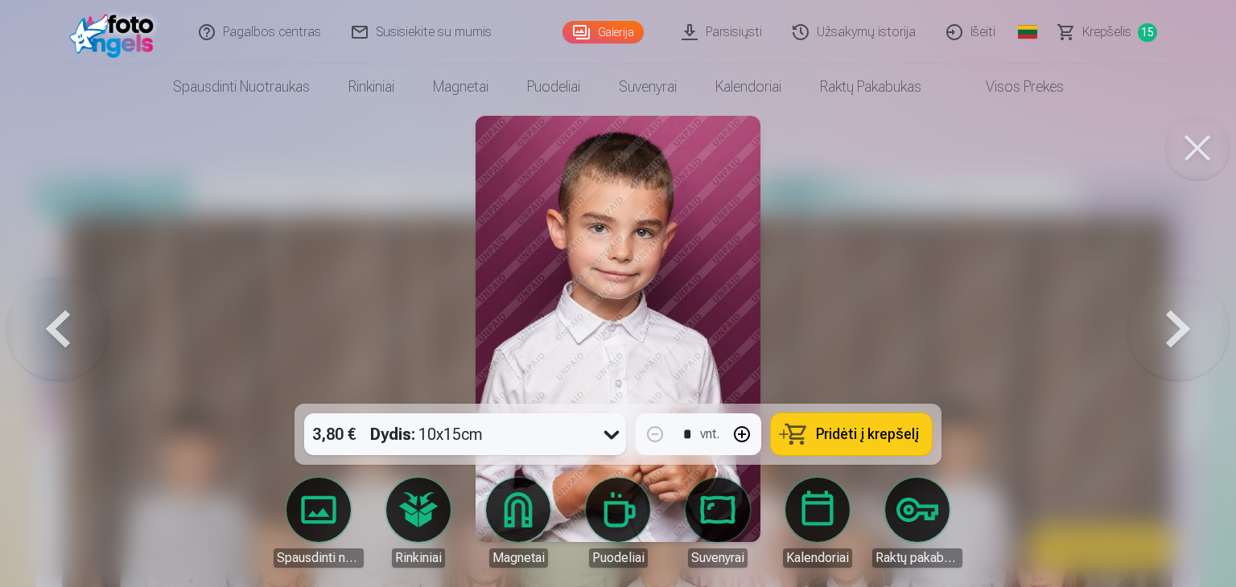
click at [1180, 323] on button at bounding box center [1177, 328] width 103 height 117
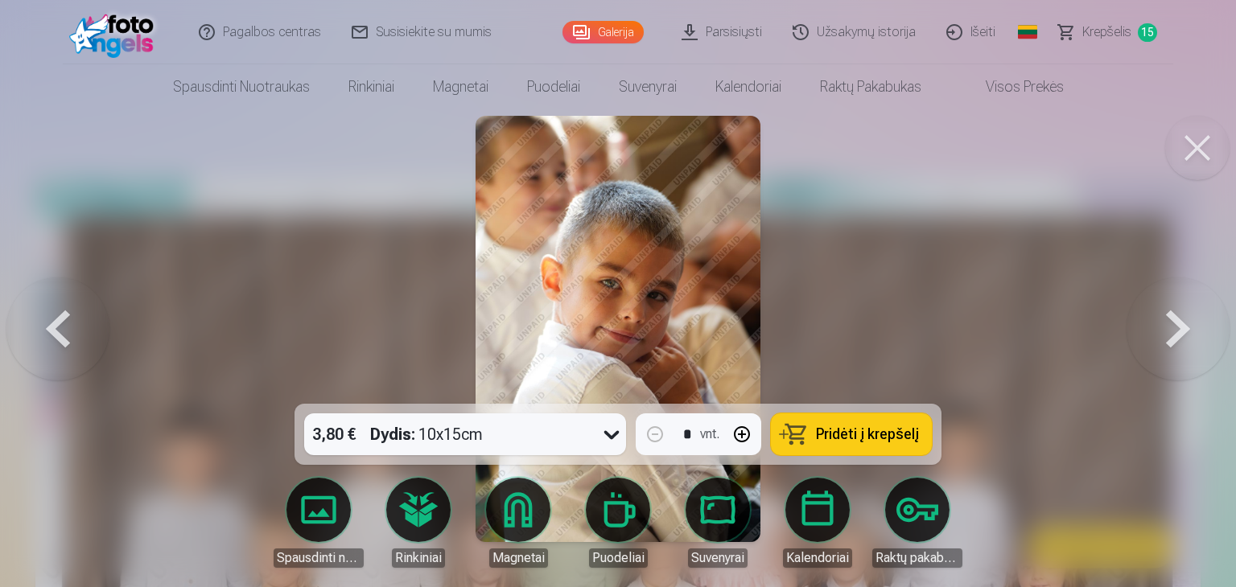
click at [1179, 326] on button at bounding box center [1177, 328] width 103 height 117
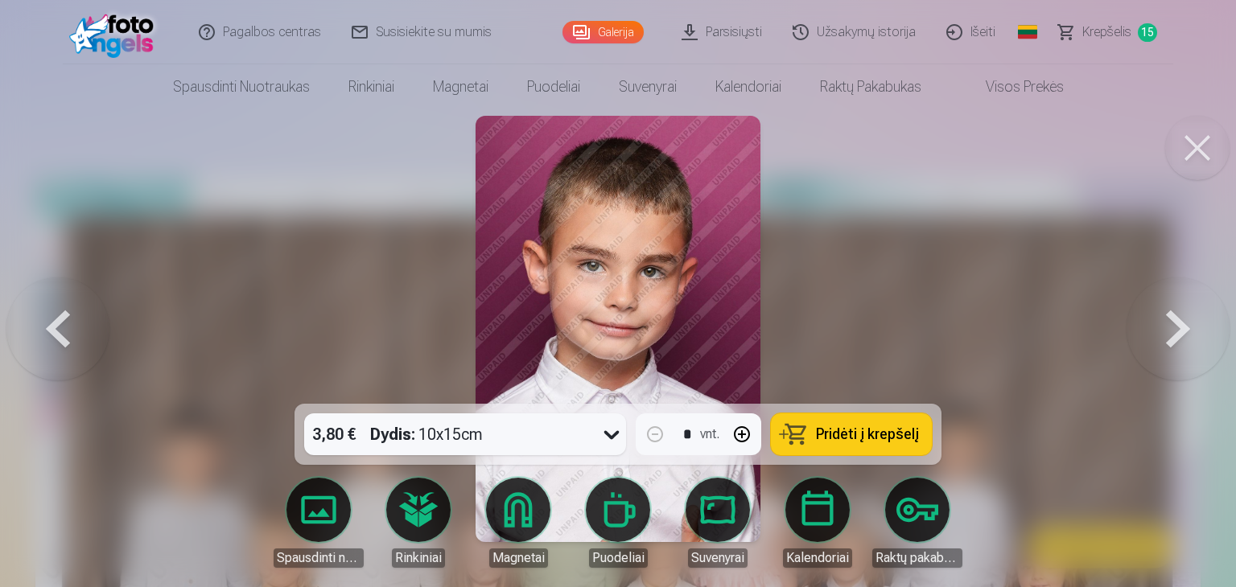
click at [878, 430] on span "Pridėti į krepšelį" at bounding box center [867, 434] width 103 height 14
click at [1175, 336] on button at bounding box center [1177, 328] width 103 height 117
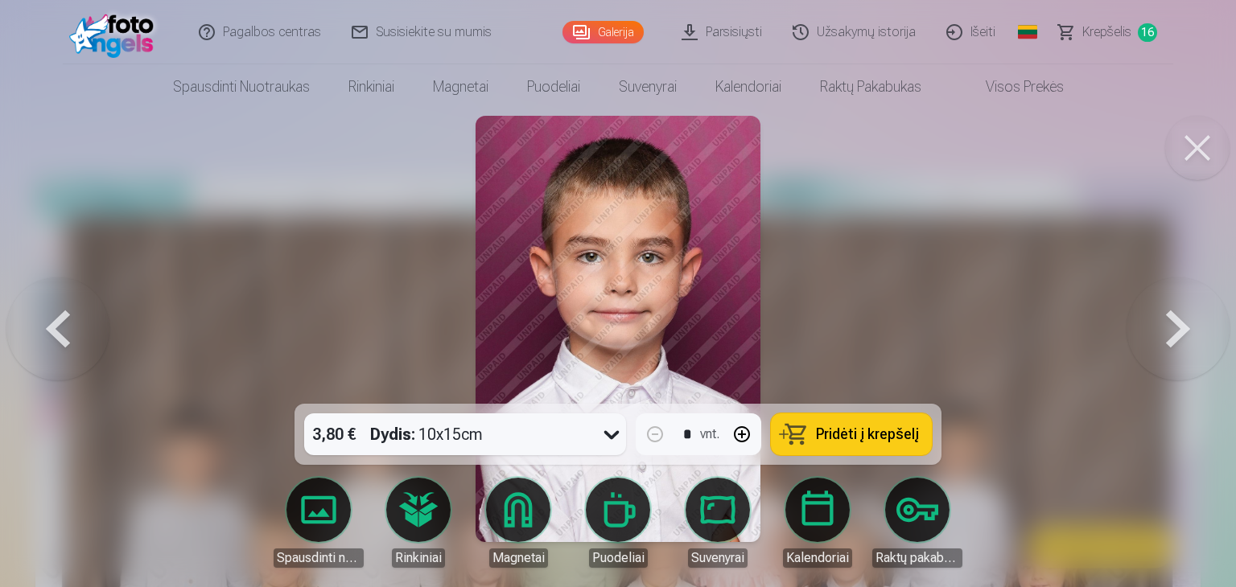
click at [1175, 336] on button at bounding box center [1177, 328] width 103 height 117
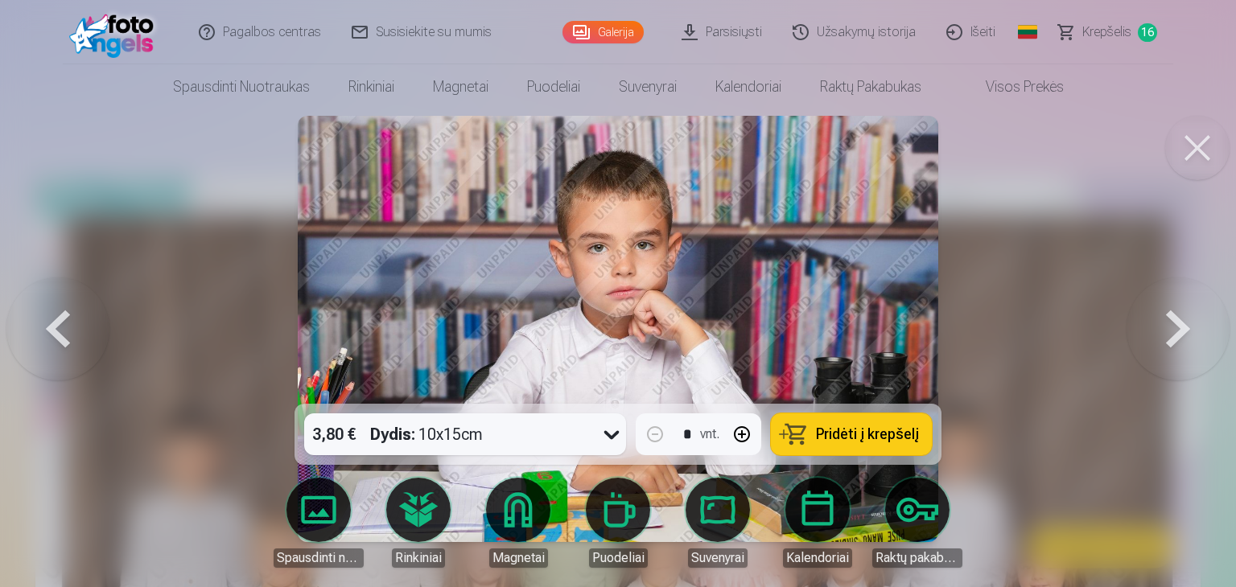
click at [1116, 31] on span "Krepšelis" at bounding box center [1106, 32] width 49 height 19
